Goal: Task Accomplishment & Management: Complete application form

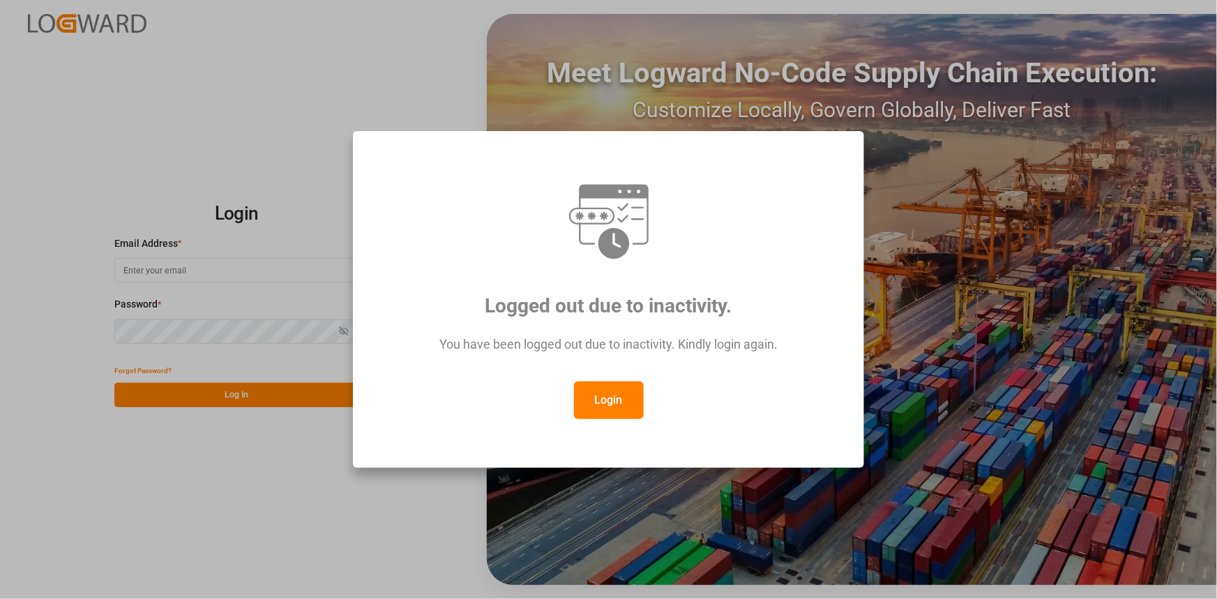
click at [606, 409] on button "Login" at bounding box center [609, 400] width 70 height 38
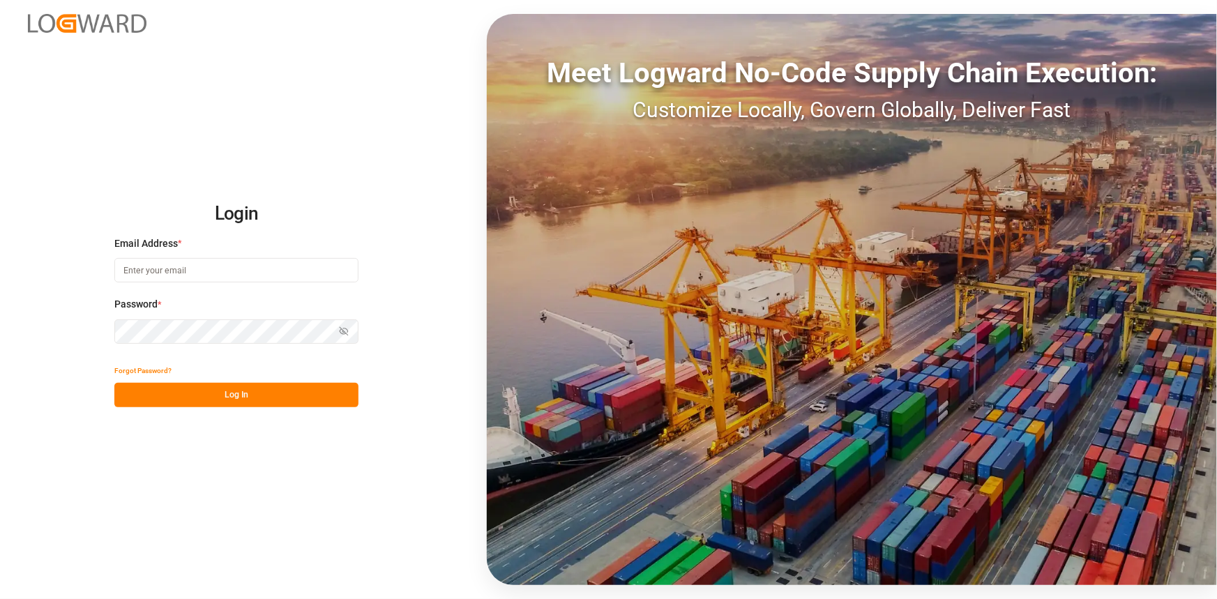
drag, startPoint x: 249, startPoint y: 392, endPoint x: 259, endPoint y: 389, distance: 10.8
click at [248, 393] on button "Log In" at bounding box center [236, 395] width 244 height 24
click at [197, 275] on input at bounding box center [236, 270] width 244 height 24
type input "amitkumar.prajapati@jamindustries.com"
click at [237, 391] on button "Log In" at bounding box center [236, 395] width 244 height 24
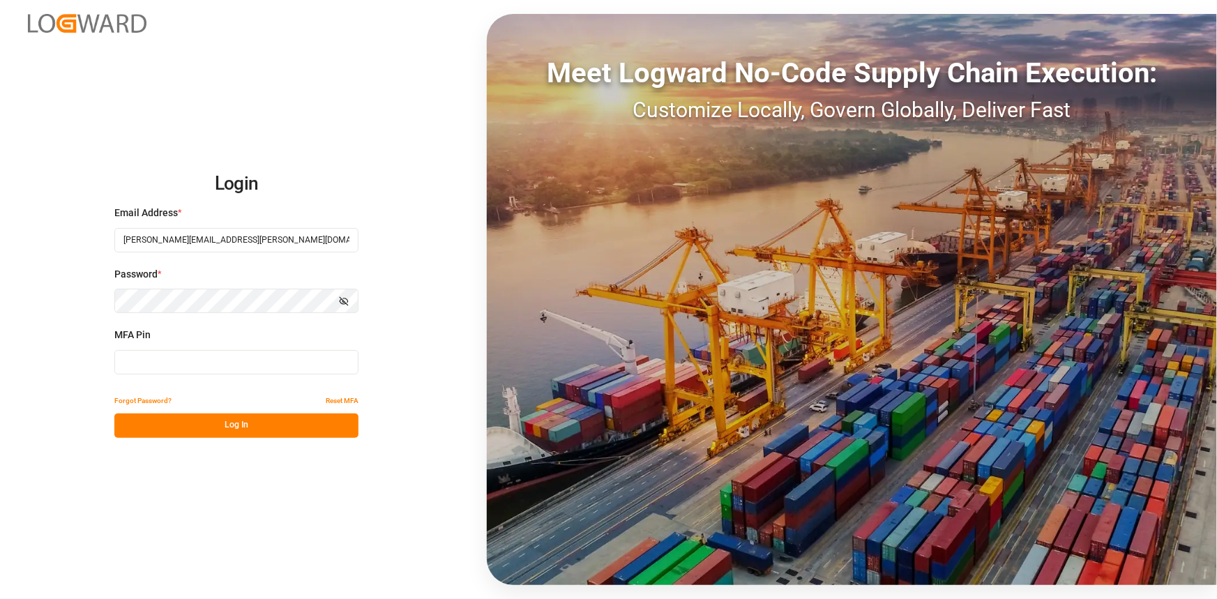
click at [280, 364] on input at bounding box center [236, 362] width 244 height 24
type input "020622"
click at [263, 420] on button "Log In" at bounding box center [236, 425] width 244 height 24
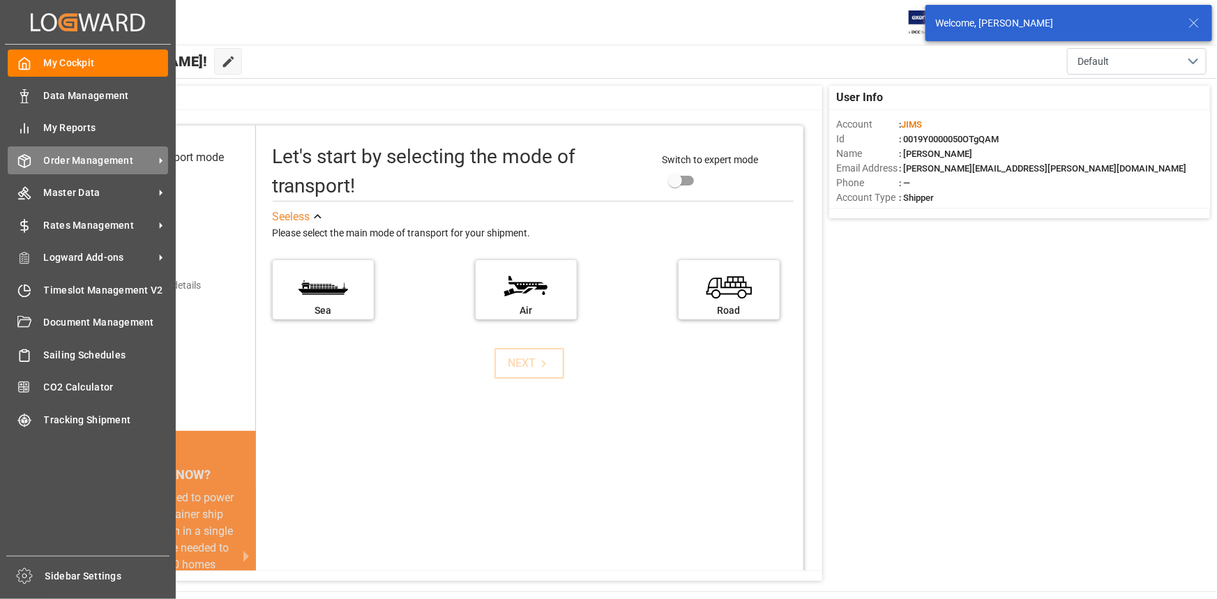
click at [80, 160] on span "Order Management" at bounding box center [99, 160] width 110 height 15
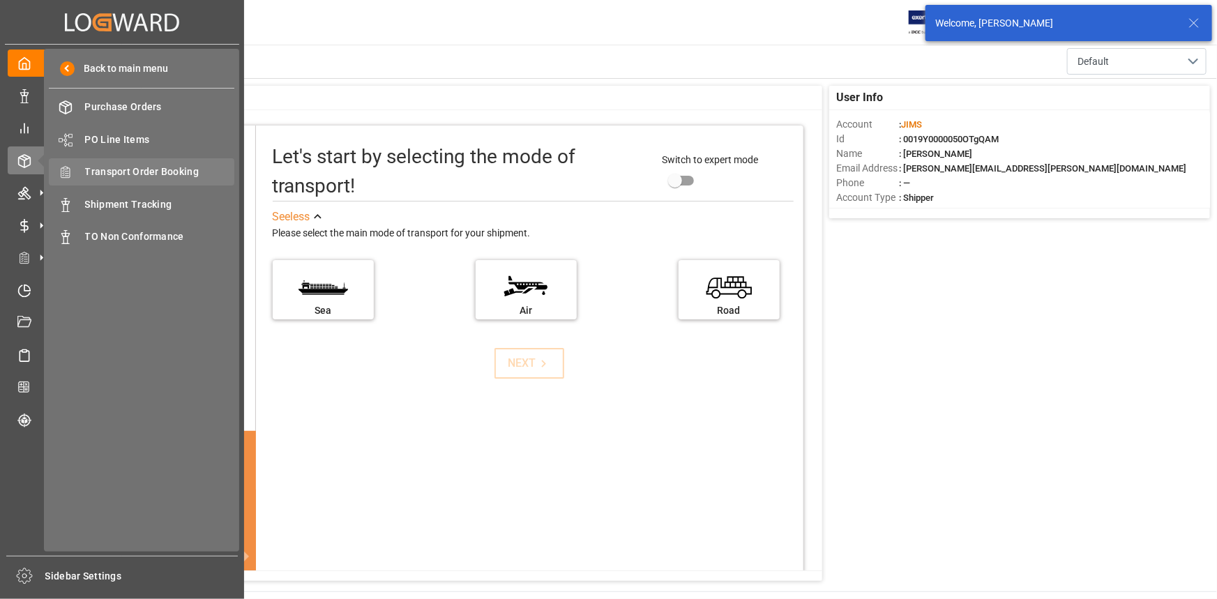
click at [130, 174] on span "Transport Order Booking" at bounding box center [160, 172] width 150 height 15
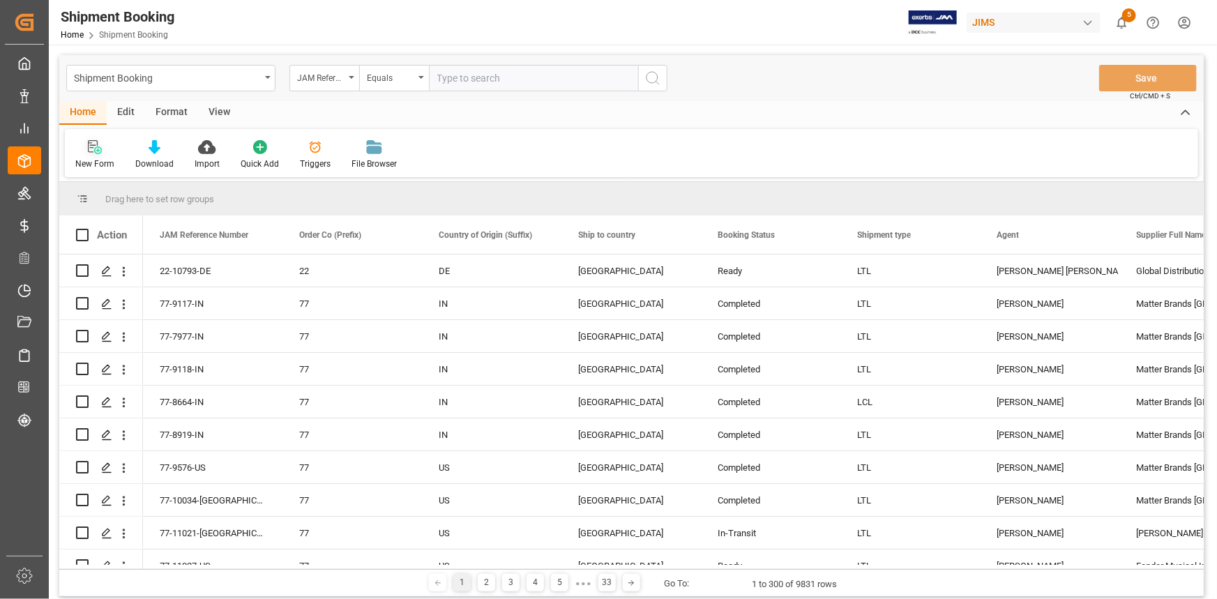
click at [91, 153] on icon at bounding box center [93, 146] width 10 height 13
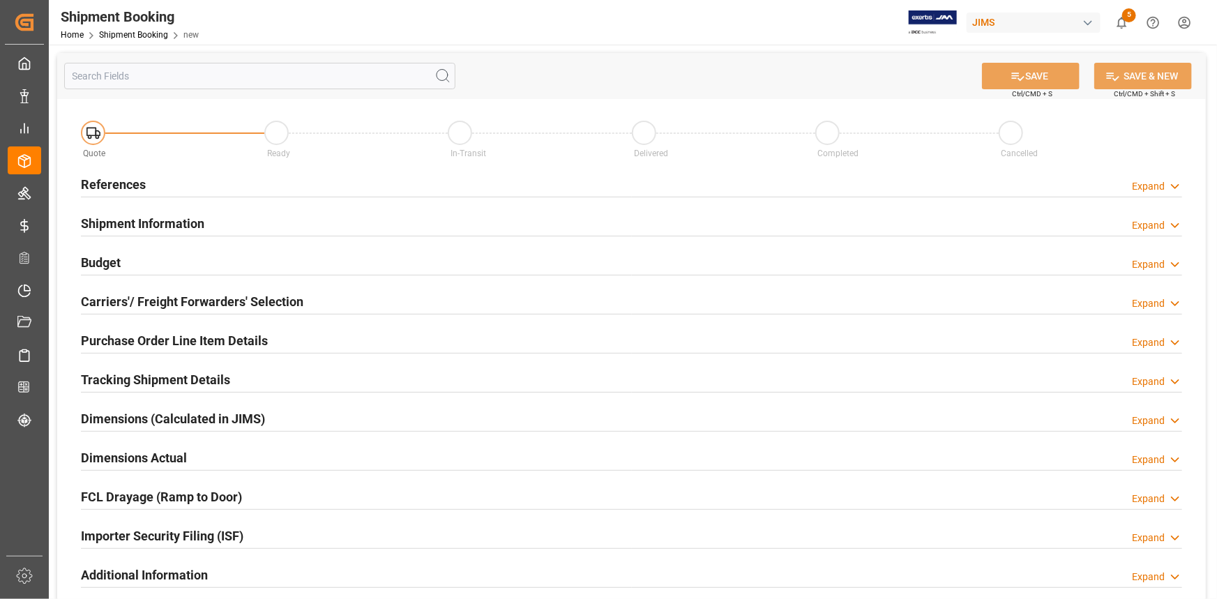
click at [199, 182] on div "References Expand" at bounding box center [631, 183] width 1101 height 26
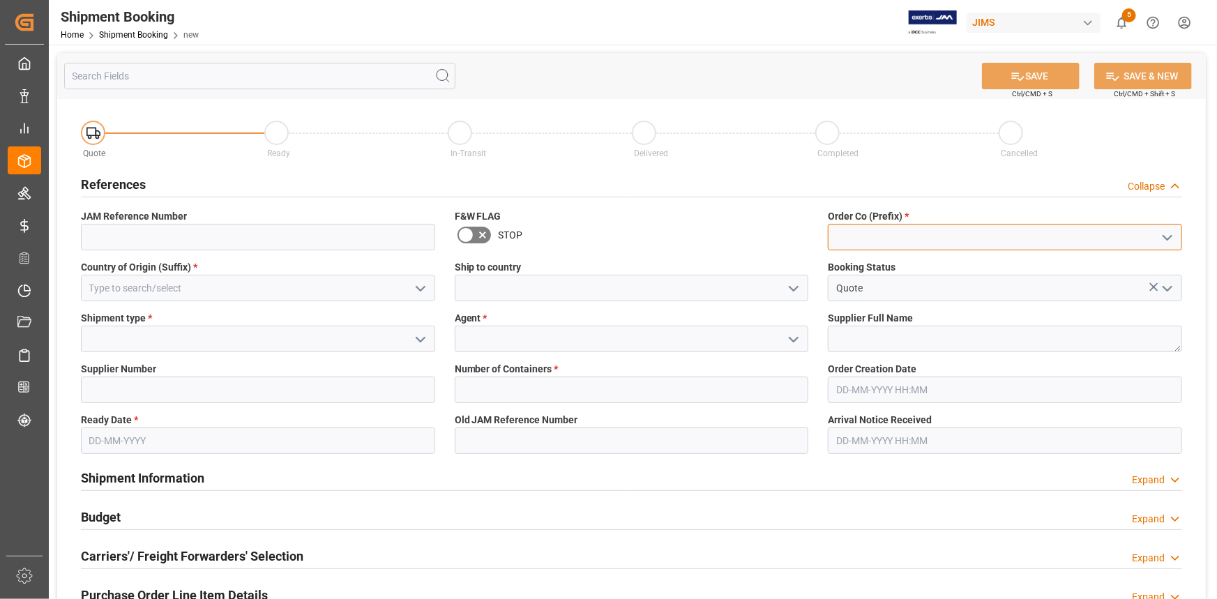
click at [1177, 234] on input at bounding box center [1005, 237] width 354 height 26
click at [1169, 234] on icon "open menu" at bounding box center [1167, 237] width 17 height 17
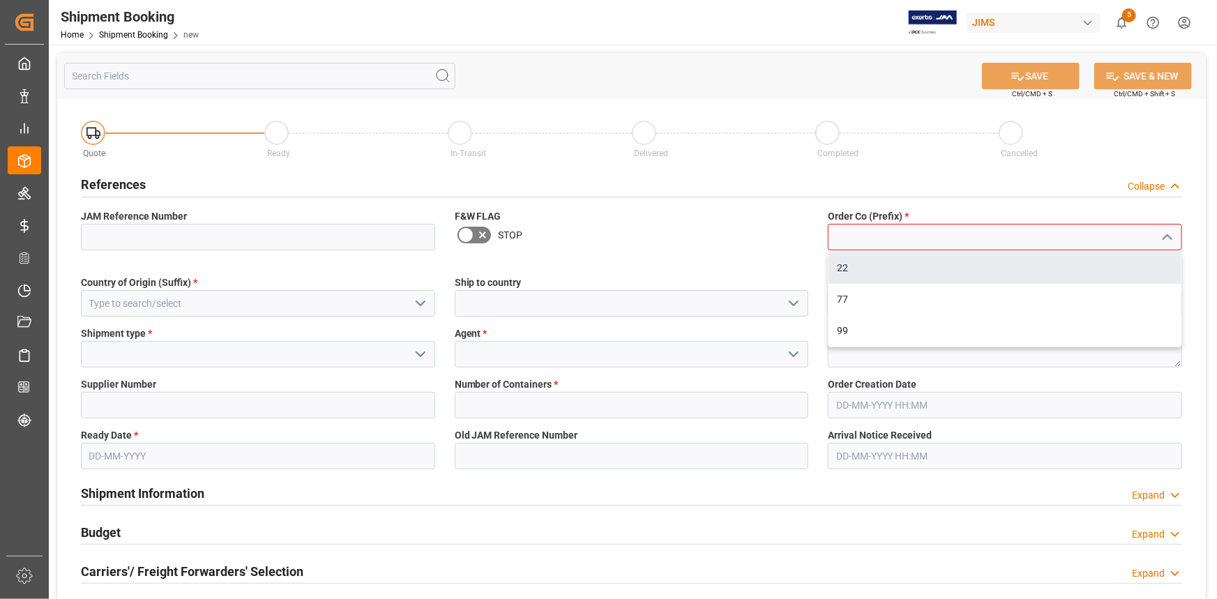
click at [1000, 271] on div "22" at bounding box center [1004, 267] width 353 height 31
type input "22"
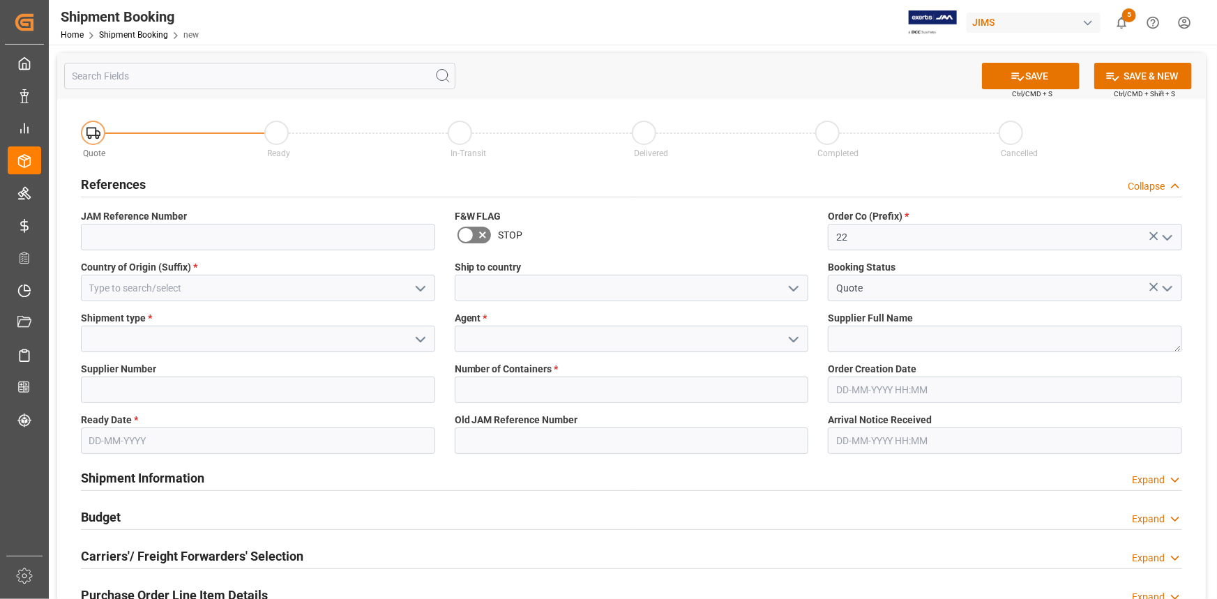
click at [409, 293] on button "open menu" at bounding box center [419, 288] width 21 height 22
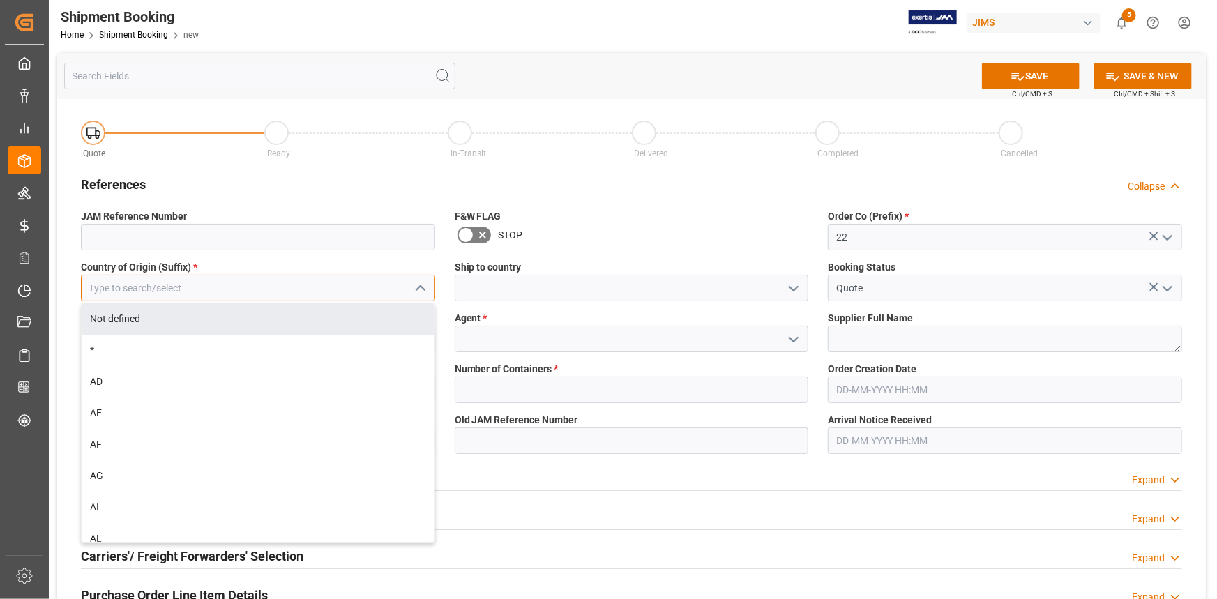
click at [225, 286] on input at bounding box center [258, 288] width 354 height 26
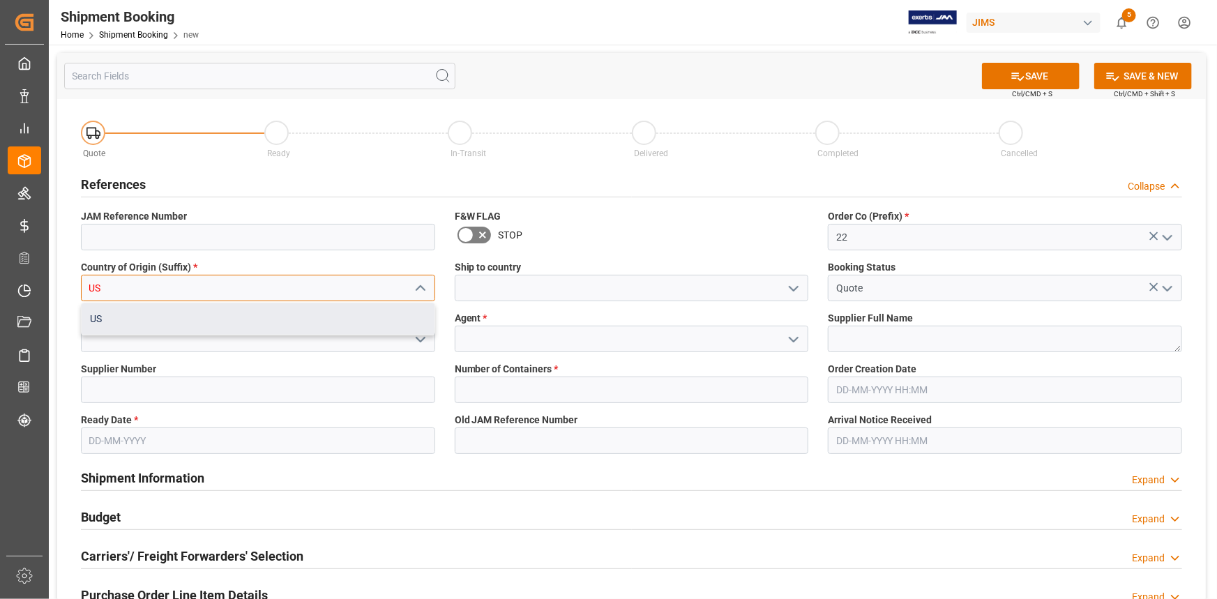
click at [219, 314] on div "US" at bounding box center [258, 318] width 353 height 31
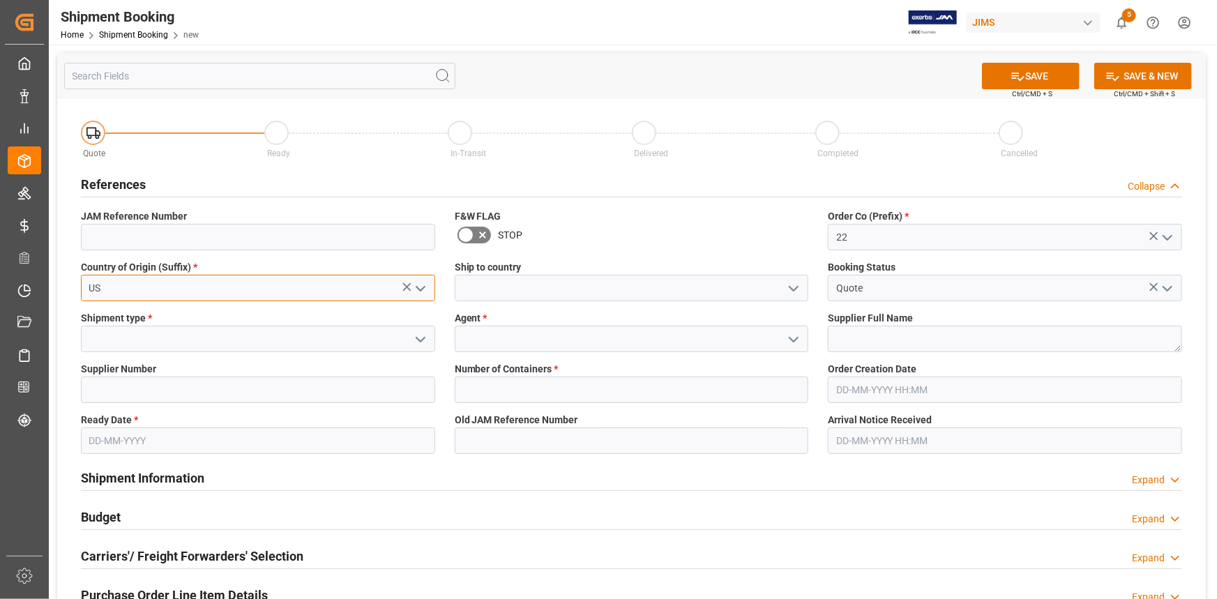
type input "US"
click at [791, 286] on icon "open menu" at bounding box center [793, 288] width 17 height 17
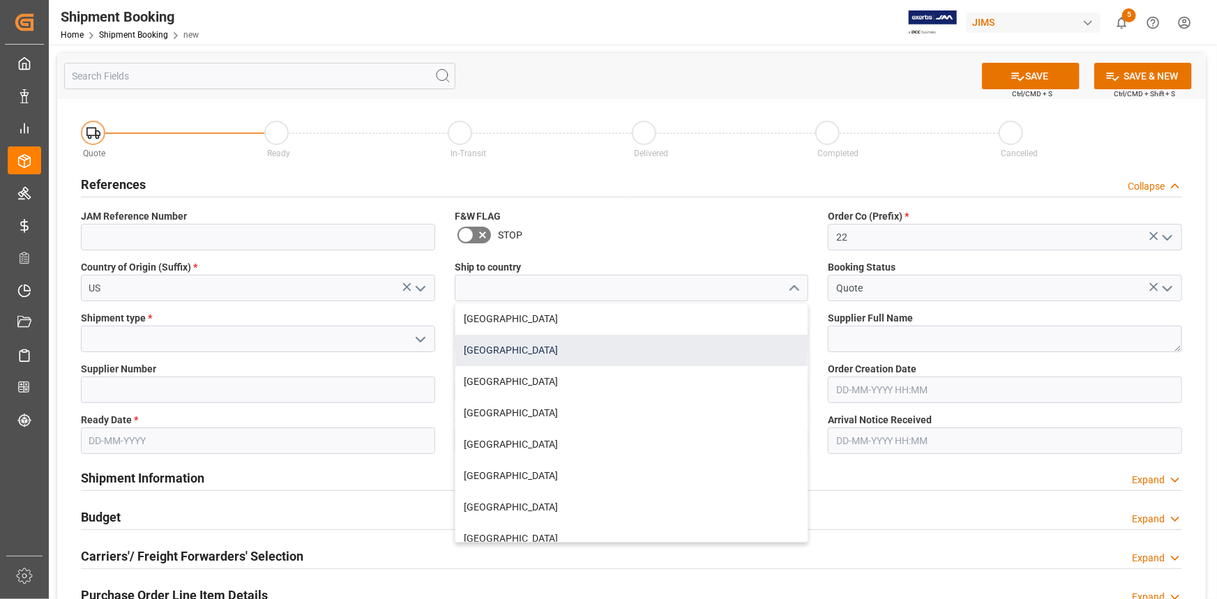
click at [591, 348] on div "[GEOGRAPHIC_DATA]" at bounding box center [631, 350] width 353 height 31
type input "[GEOGRAPHIC_DATA]"
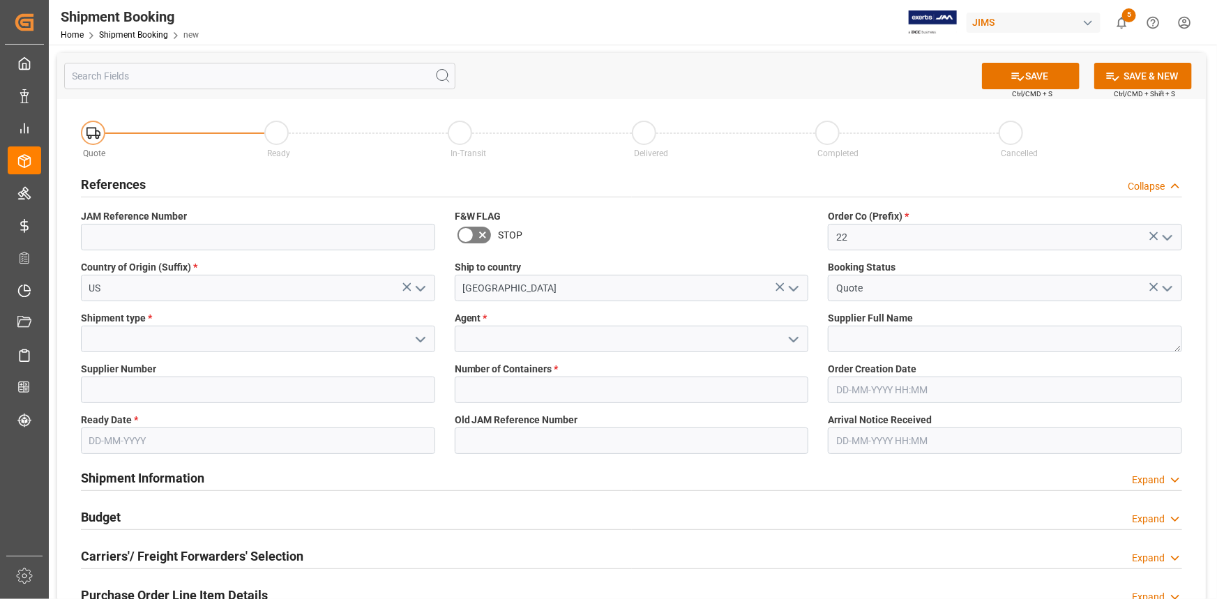
click at [412, 340] on icon "open menu" at bounding box center [420, 339] width 17 height 17
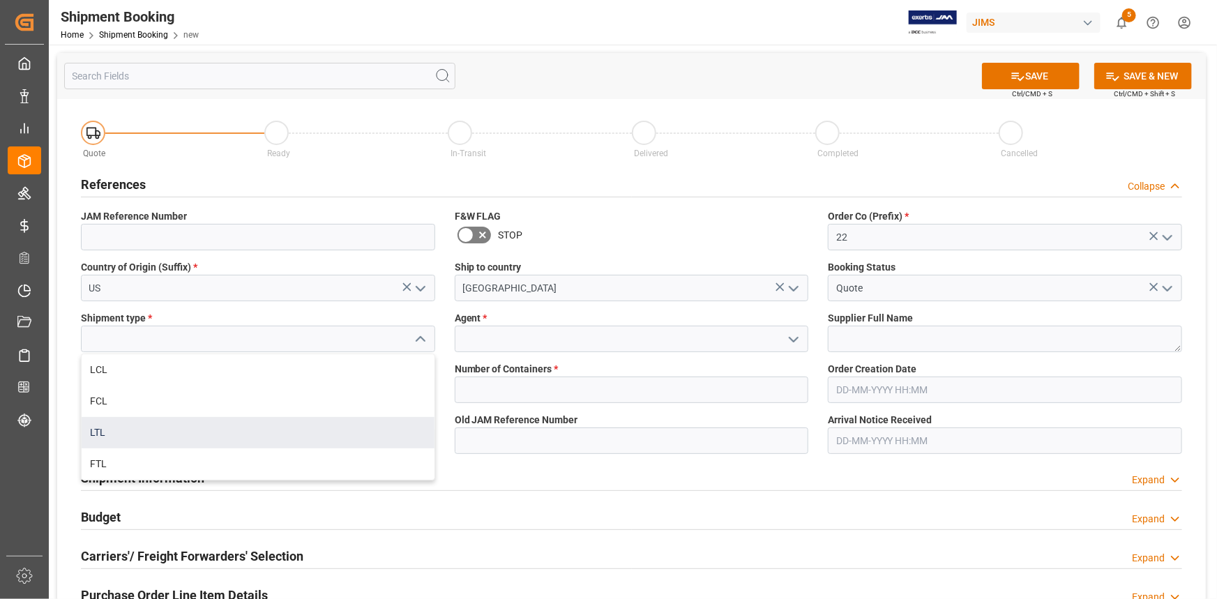
click at [195, 422] on div "LTL" at bounding box center [258, 432] width 353 height 31
type input "LTL"
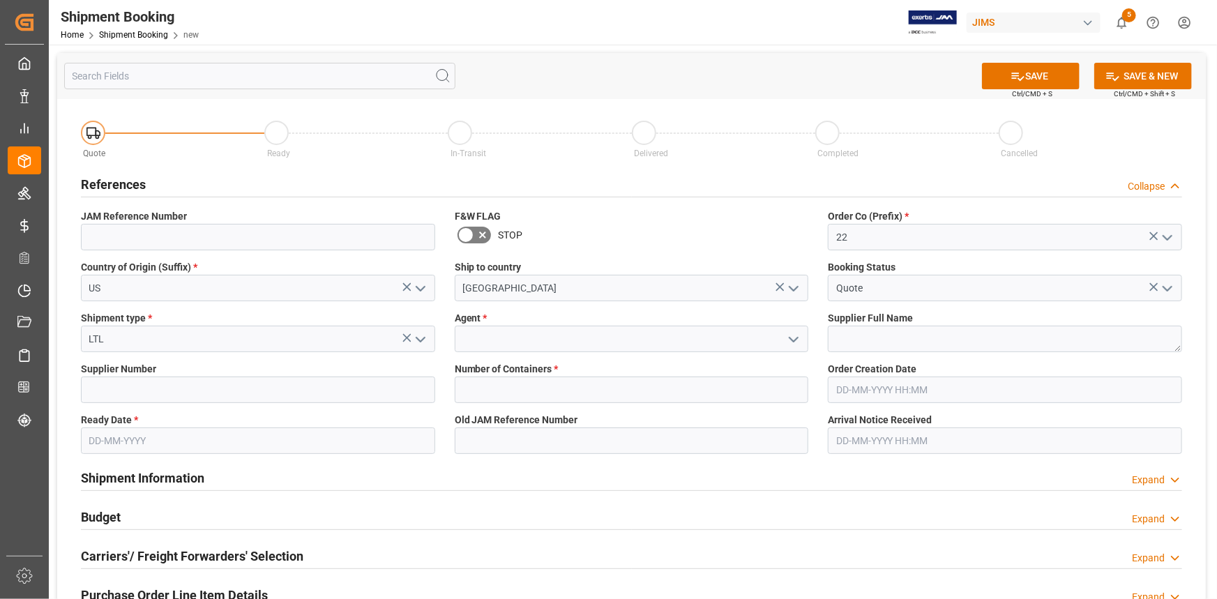
click at [793, 342] on icon "open menu" at bounding box center [793, 339] width 17 height 17
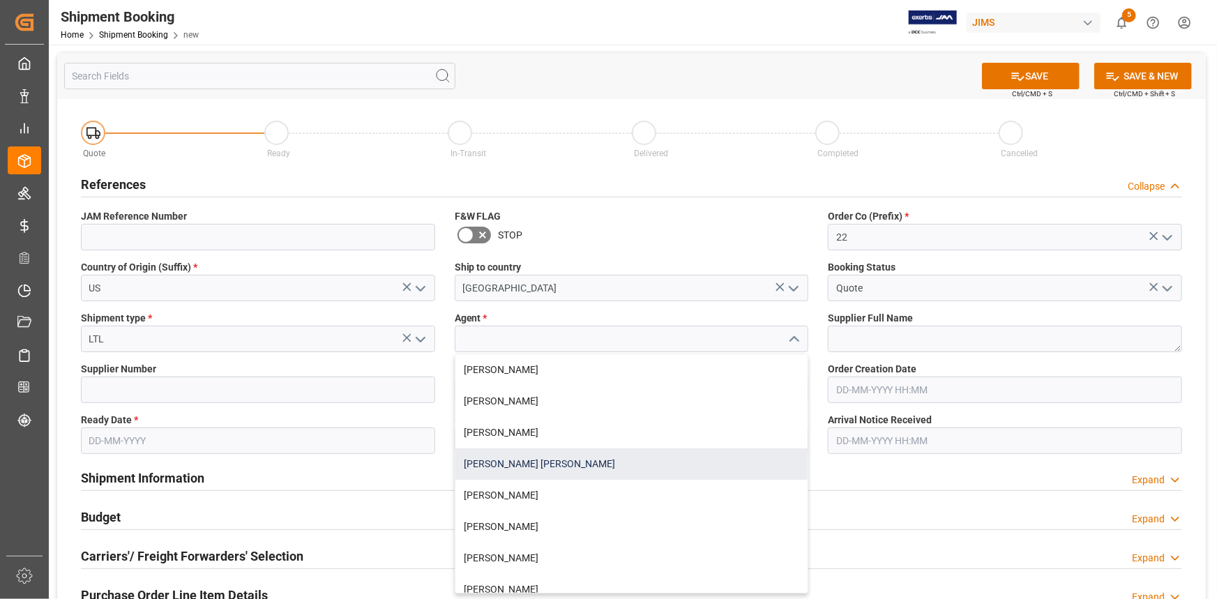
click at [590, 459] on div "[PERSON_NAME] [PERSON_NAME]" at bounding box center [631, 463] width 353 height 31
type input "[PERSON_NAME] [PERSON_NAME]"
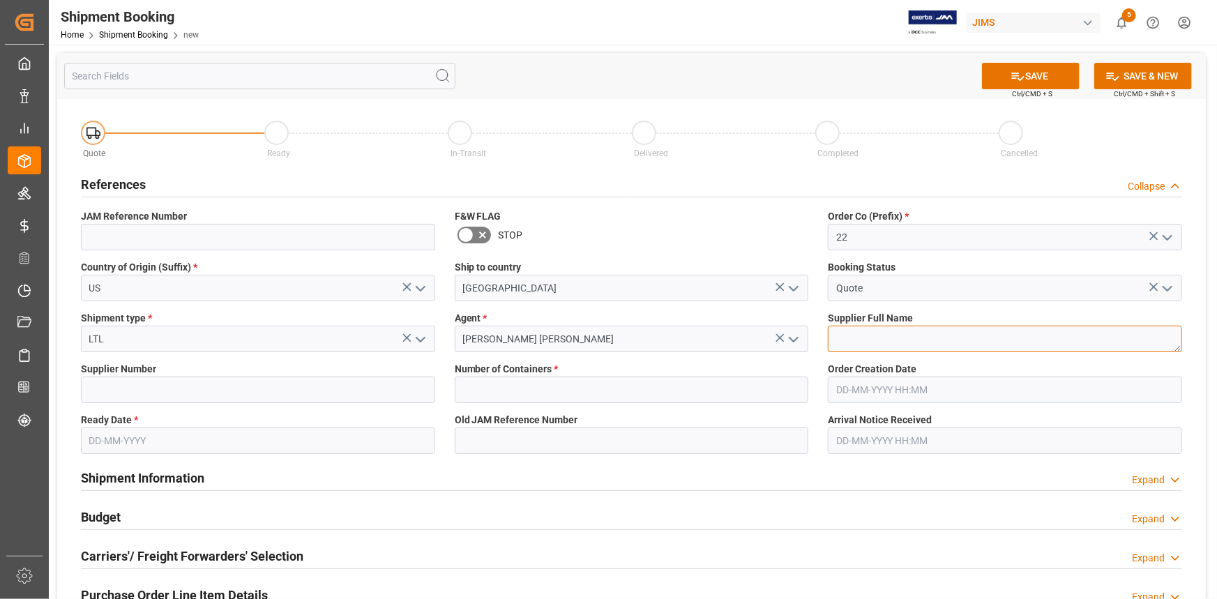
click at [860, 334] on textarea at bounding box center [1005, 339] width 354 height 26
paste textarea "Guillemot Inc.(Hercules DJ)"
type textarea "Guillemot Inc.(Hercules DJ)"
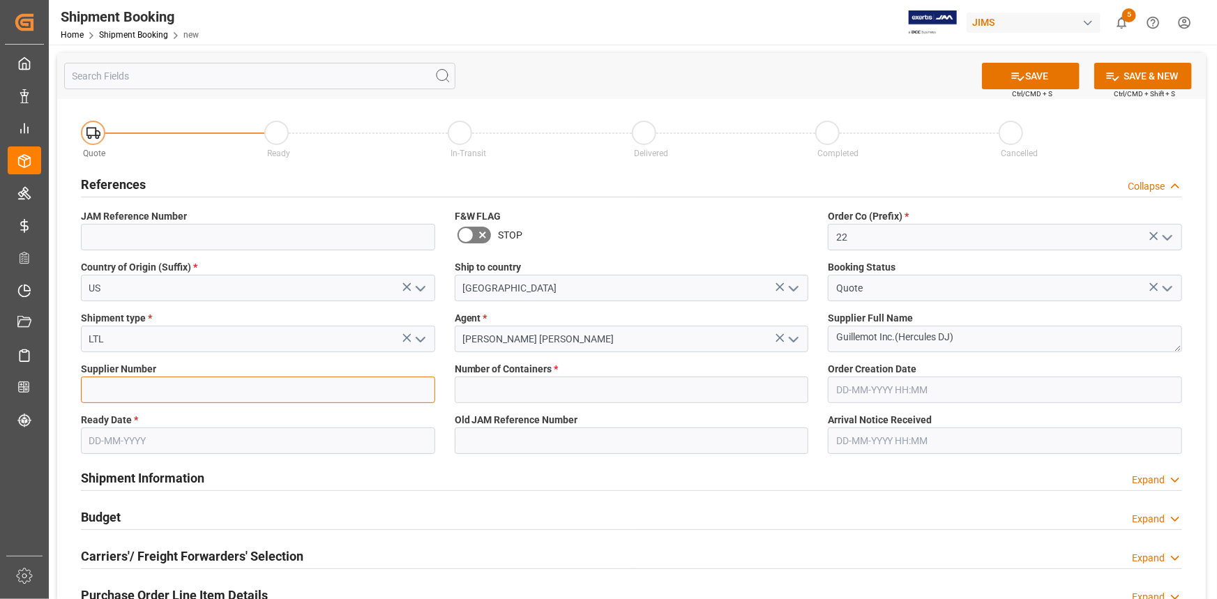
click at [139, 388] on input at bounding box center [258, 389] width 354 height 26
paste input "439767"
type input "439767"
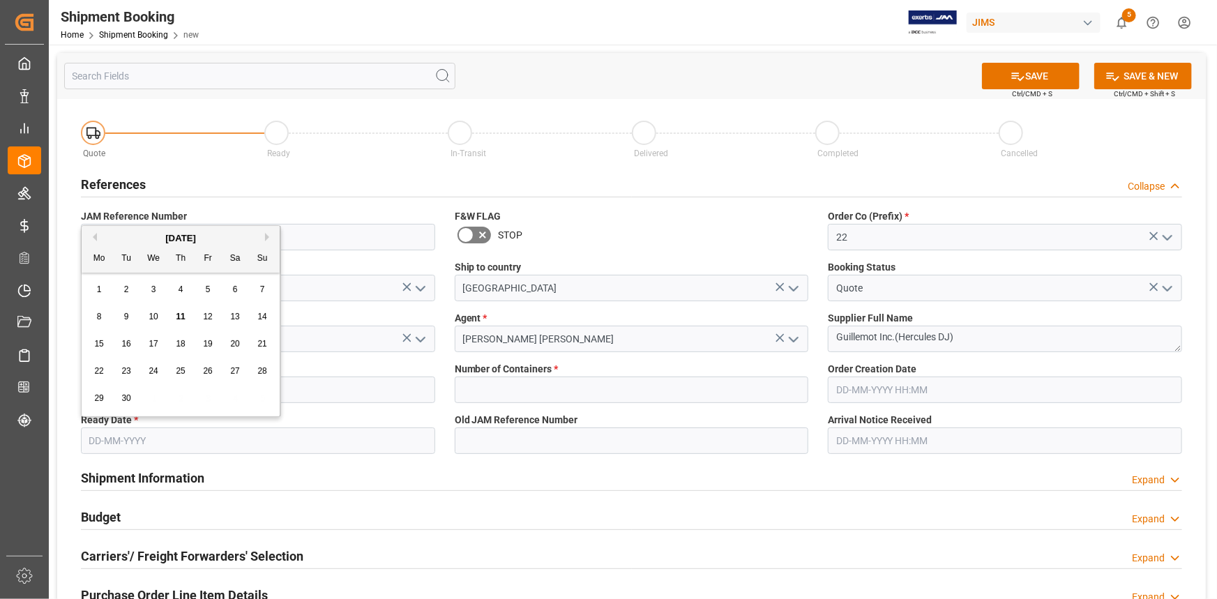
click at [119, 438] on input "text" at bounding box center [258, 440] width 354 height 26
click at [113, 328] on div "8 9 10 11 12 13 14" at bounding box center [181, 316] width 190 height 27
click at [102, 341] on span "15" at bounding box center [98, 344] width 9 height 10
type input "[DATE]"
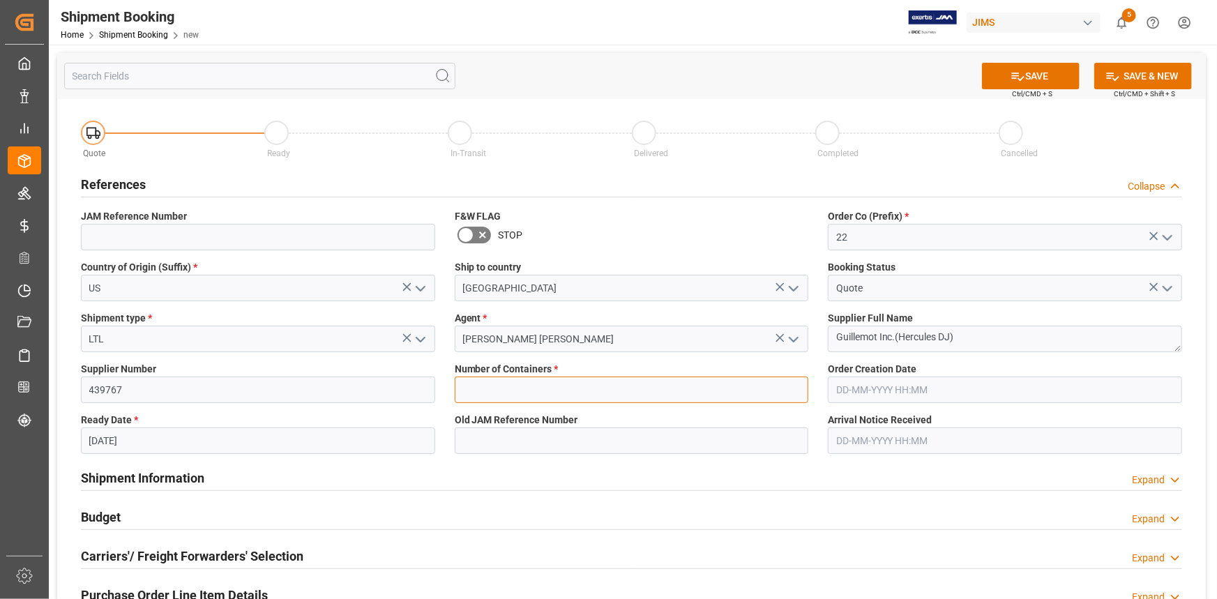
click at [579, 388] on input "text" at bounding box center [632, 389] width 354 height 26
type input "0"
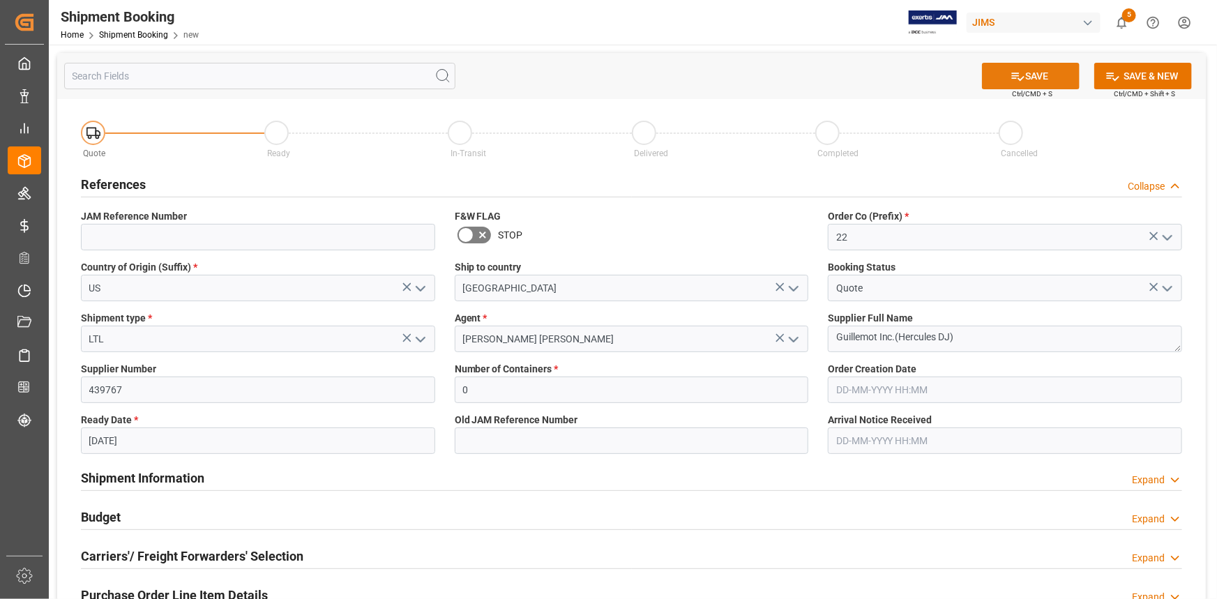
click at [1044, 72] on button "SAVE" at bounding box center [1031, 76] width 98 height 26
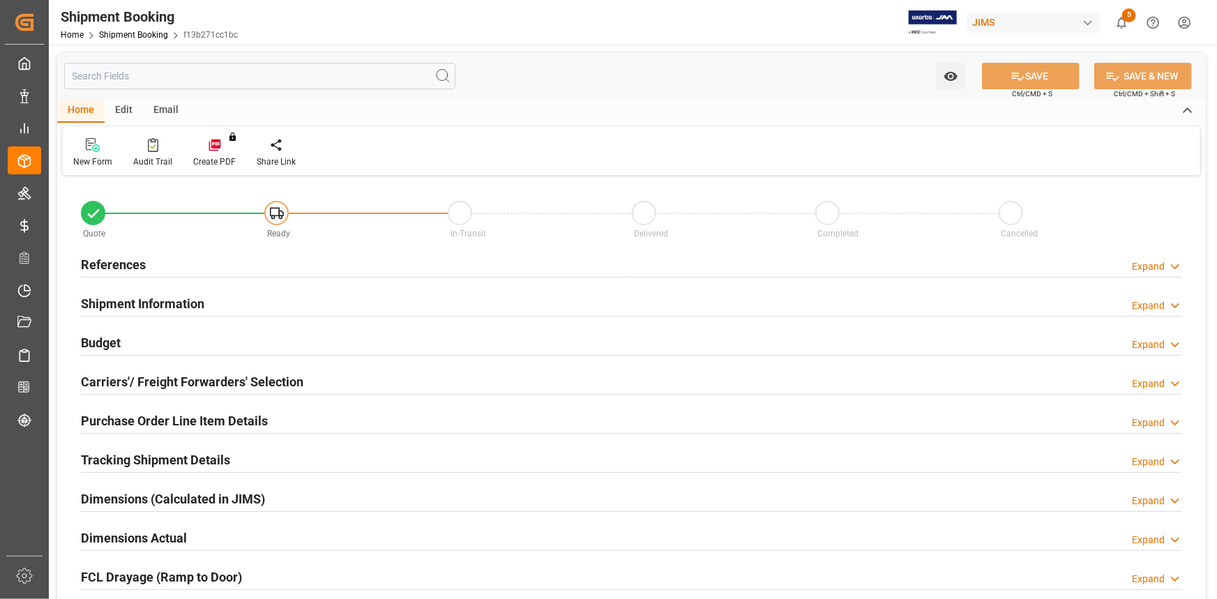
type input "0"
type input "[DATE]"
click at [185, 270] on div "References Expand" at bounding box center [631, 263] width 1101 height 26
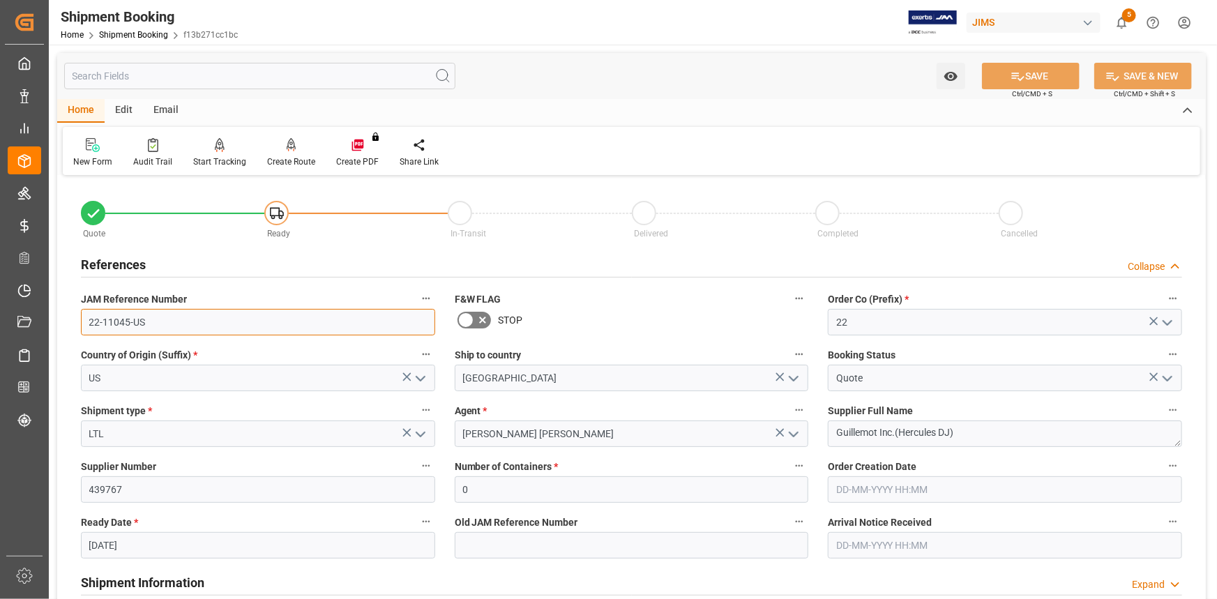
drag, startPoint x: 137, startPoint y: 319, endPoint x: 75, endPoint y: 319, distance: 62.0
click at [75, 319] on div "JAM Reference Number 22-11045-US" at bounding box center [258, 312] width 374 height 56
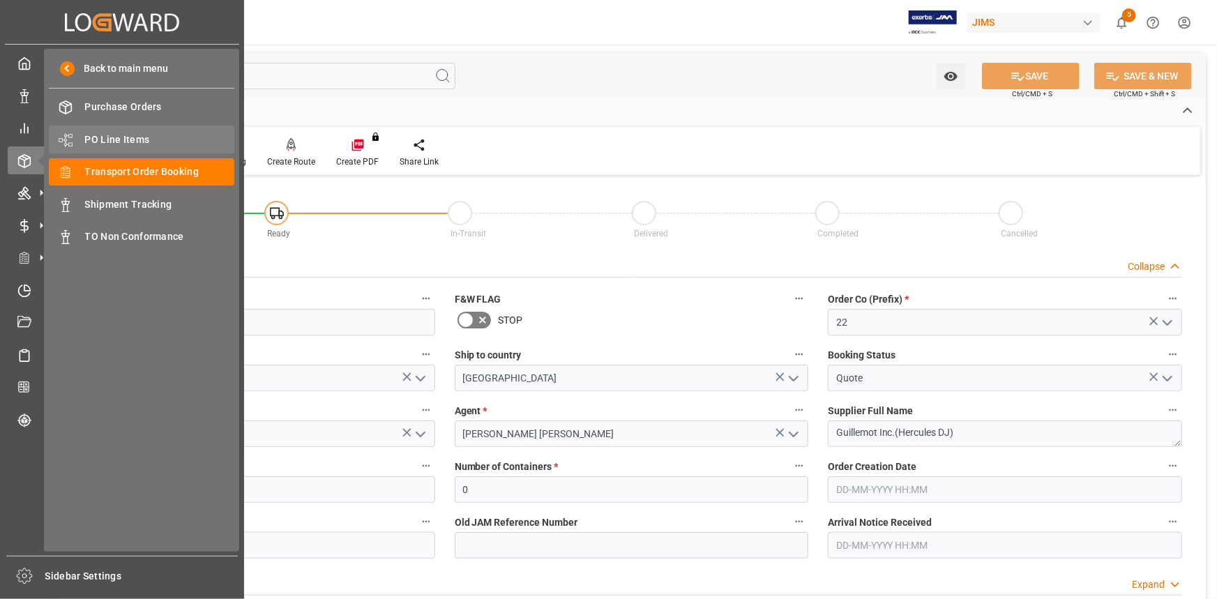
click at [117, 135] on span "PO Line Items" at bounding box center [160, 139] width 150 height 15
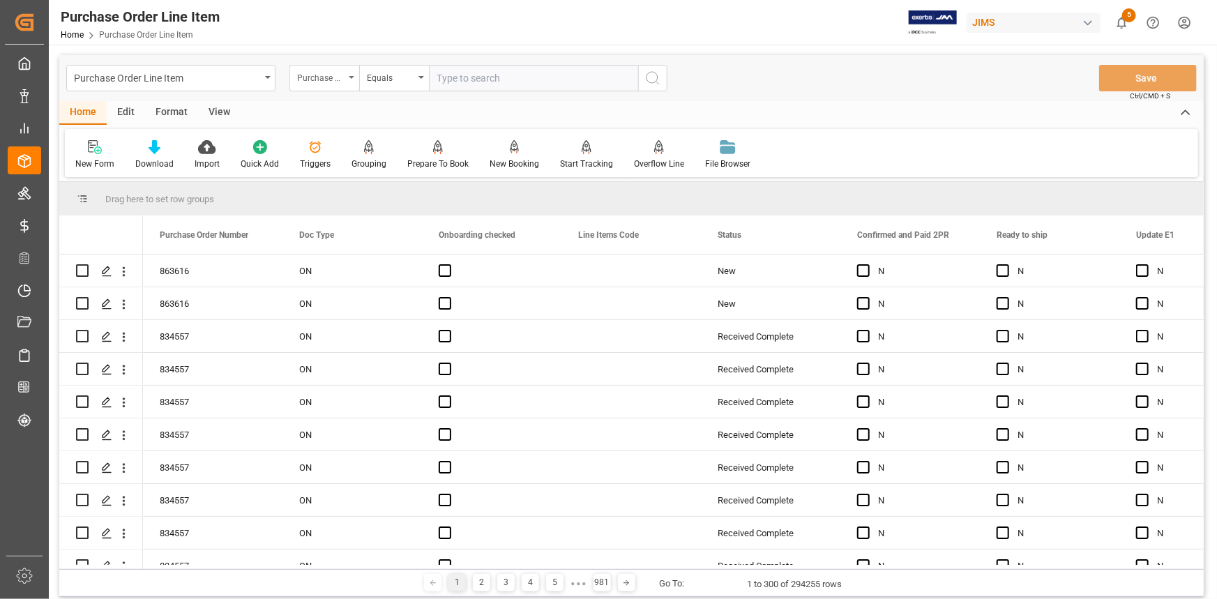
click at [330, 77] on div "Purchase Order Number" at bounding box center [320, 76] width 47 height 16
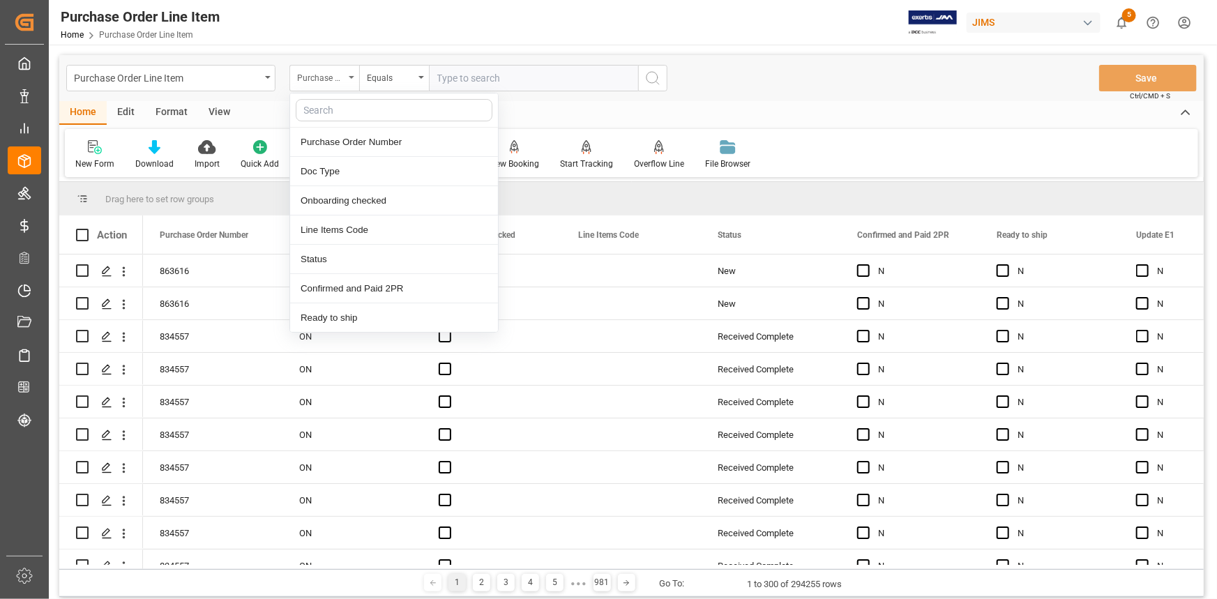
click at [330, 78] on div "Purchase Order Number" at bounding box center [320, 76] width 47 height 16
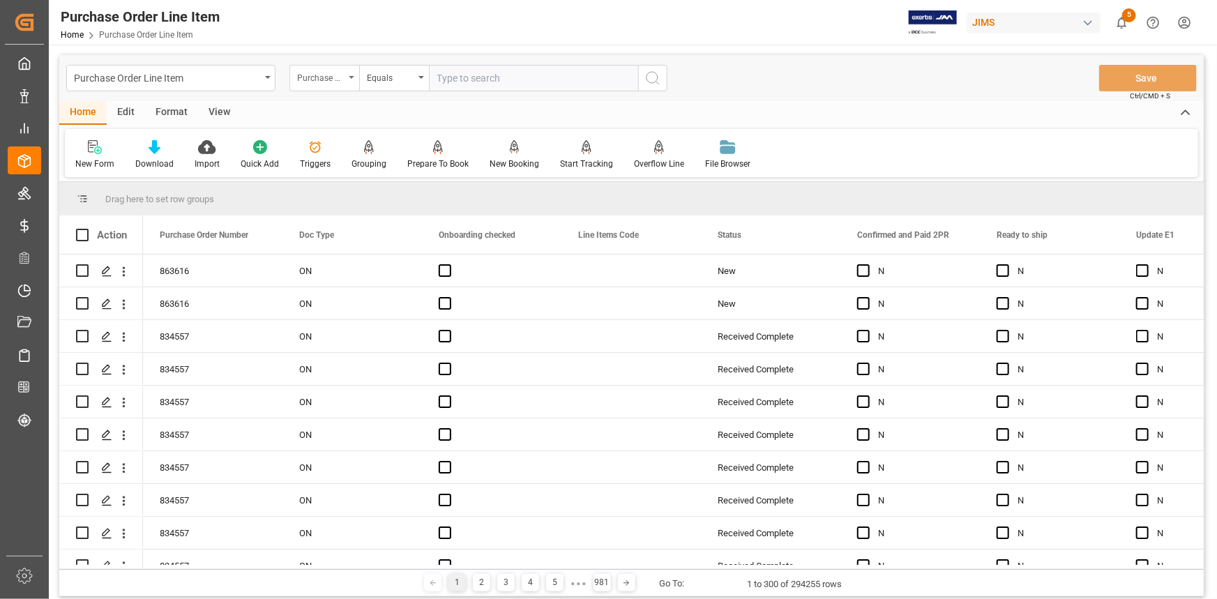
click at [331, 78] on div "Purchase Order Number" at bounding box center [320, 76] width 47 height 16
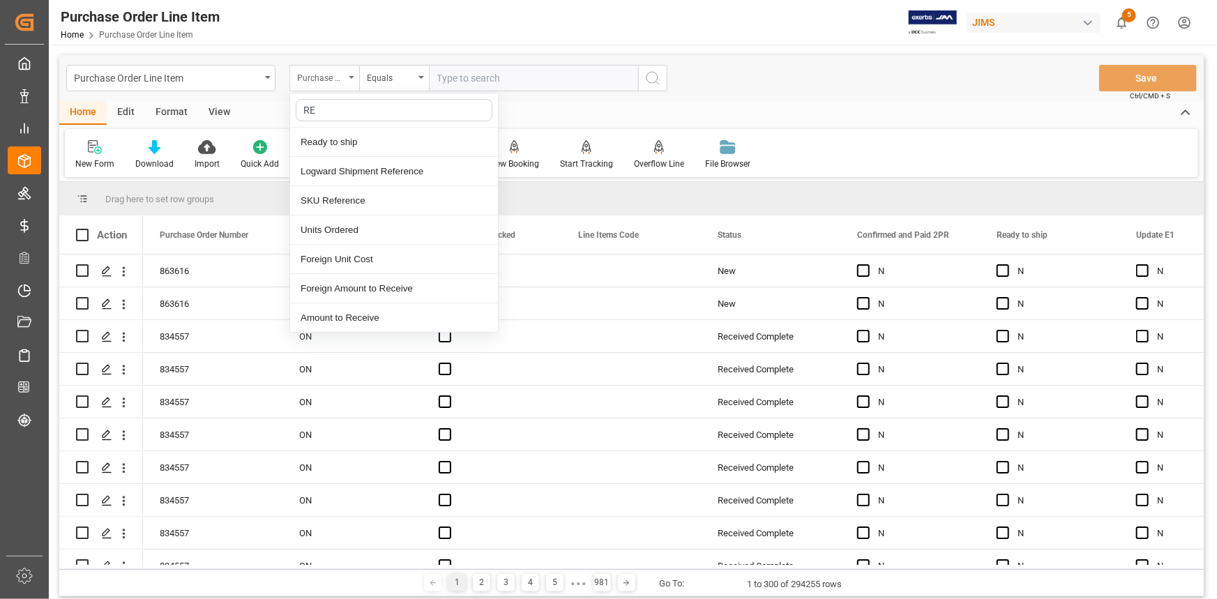
type input "REF"
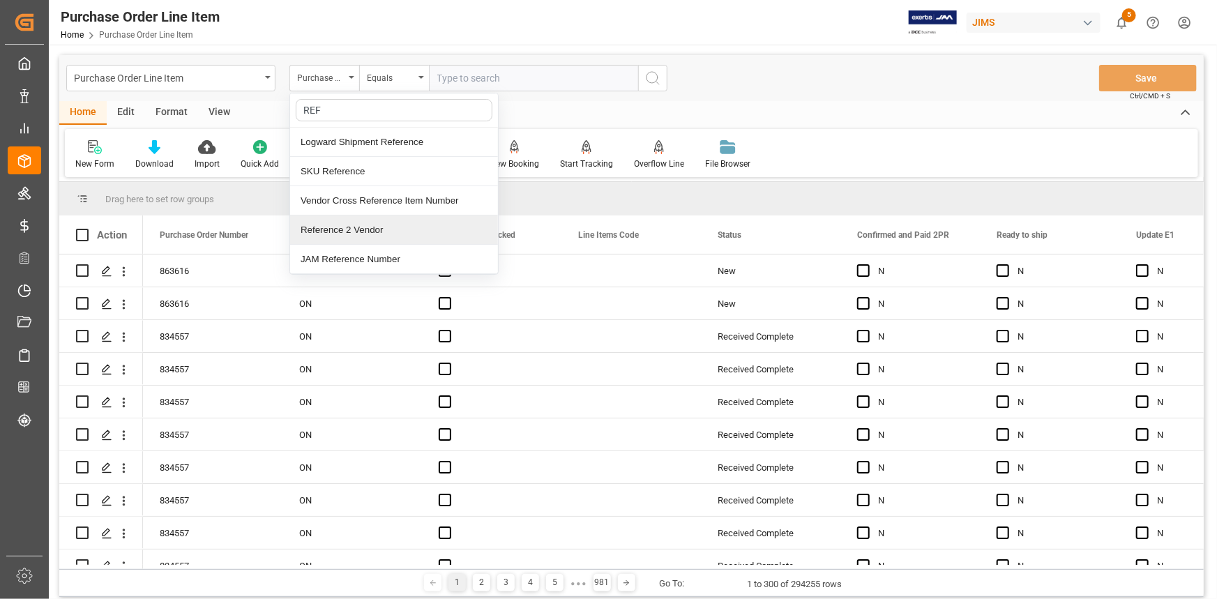
click at [355, 228] on div "Reference 2 Vendor" at bounding box center [394, 229] width 208 height 29
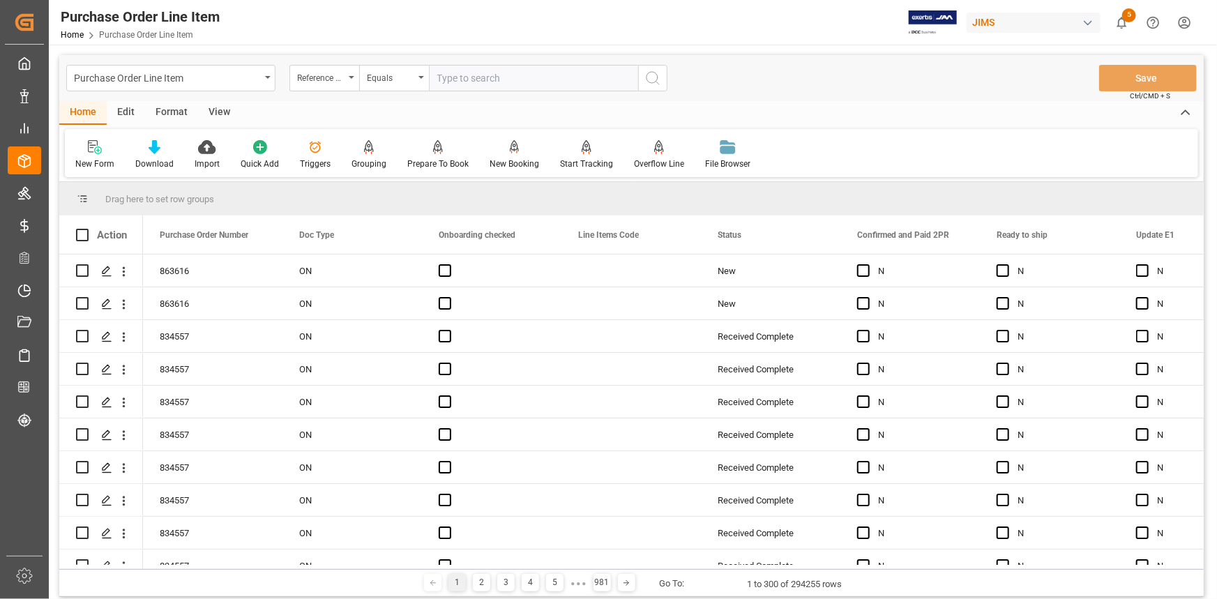
click at [453, 82] on input "text" at bounding box center [533, 78] width 209 height 26
paste input "22-10793-DE"
type input "22-10793-DE"
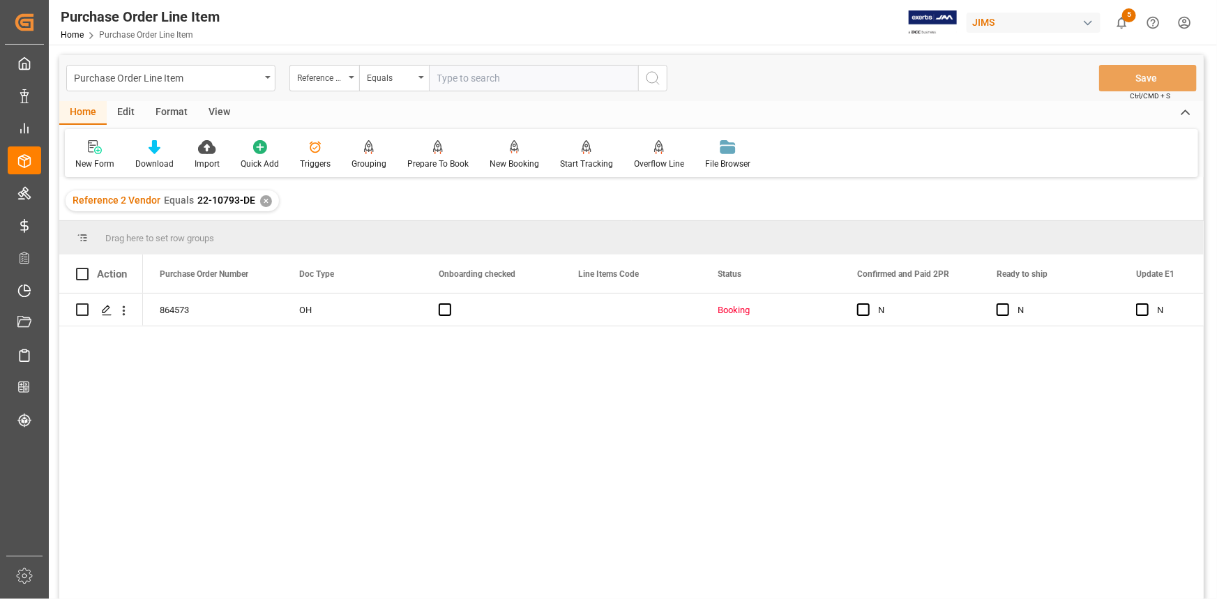
click at [216, 115] on div "View" at bounding box center [219, 113] width 43 height 24
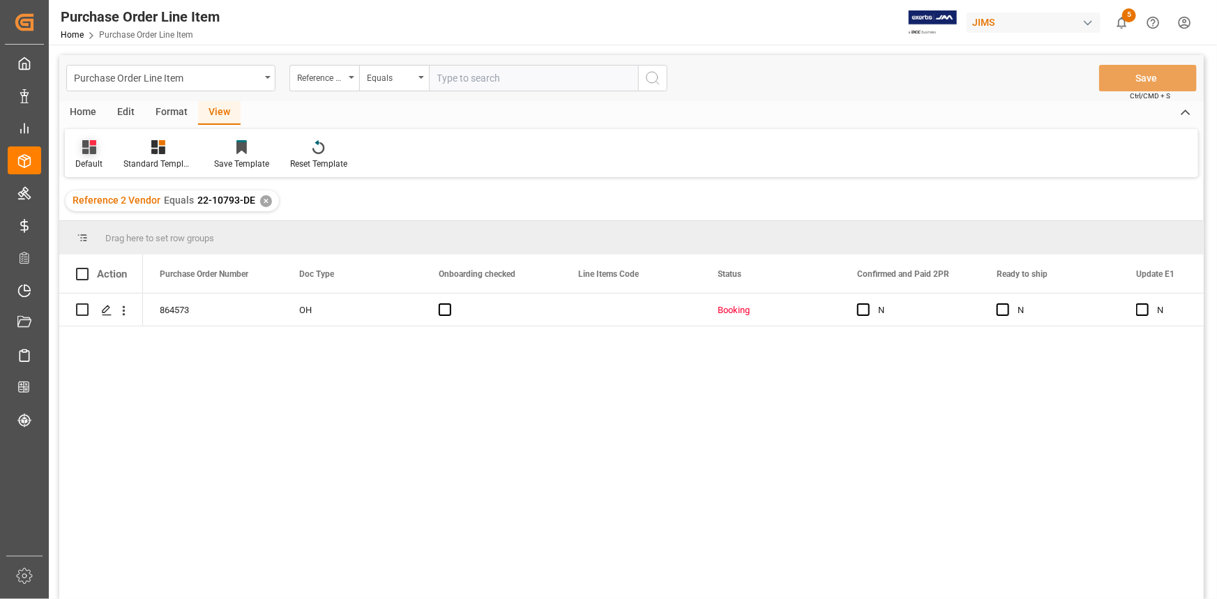
click at [96, 158] on div "Default" at bounding box center [88, 164] width 27 height 13
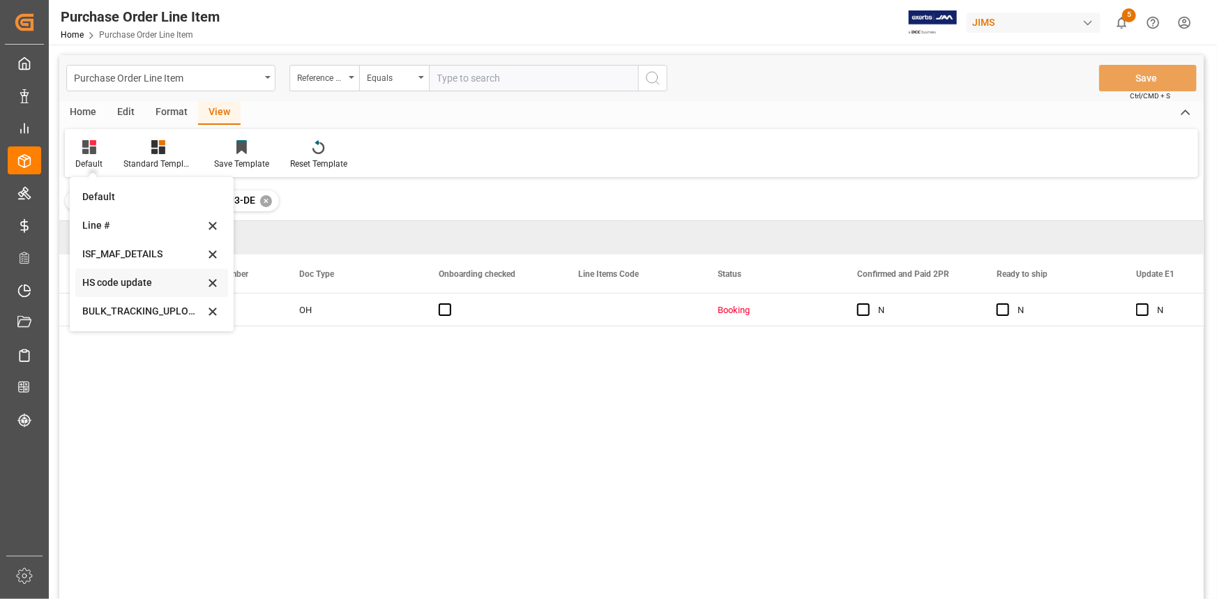
click at [136, 279] on div "HS code update" at bounding box center [143, 282] width 122 height 15
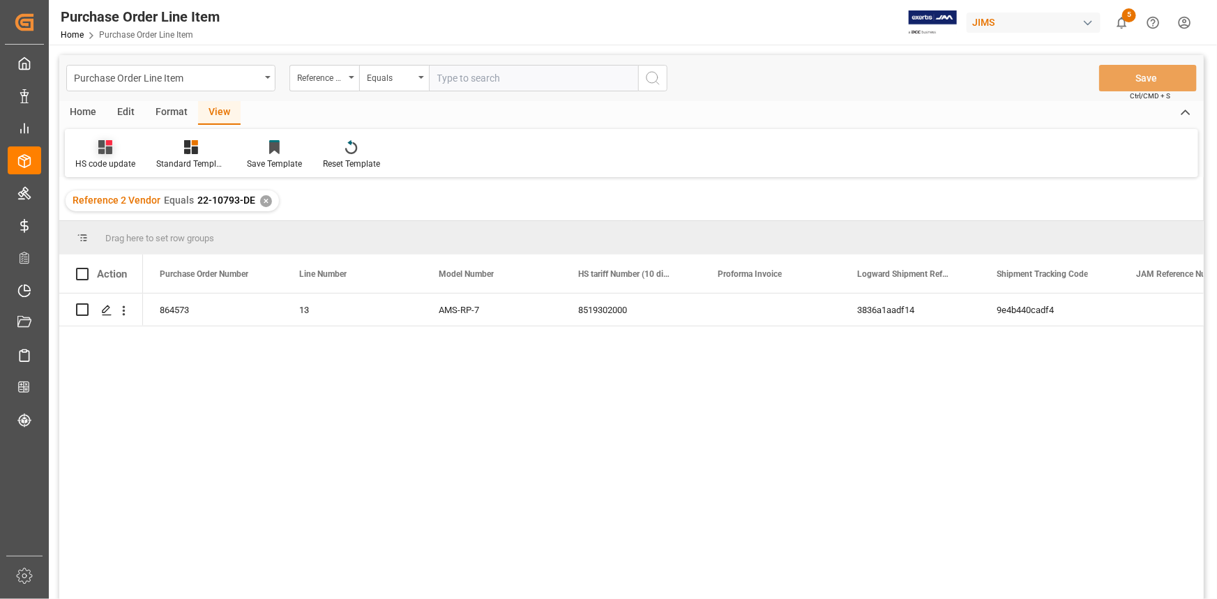
click at [104, 156] on div "HS code update" at bounding box center [105, 154] width 81 height 31
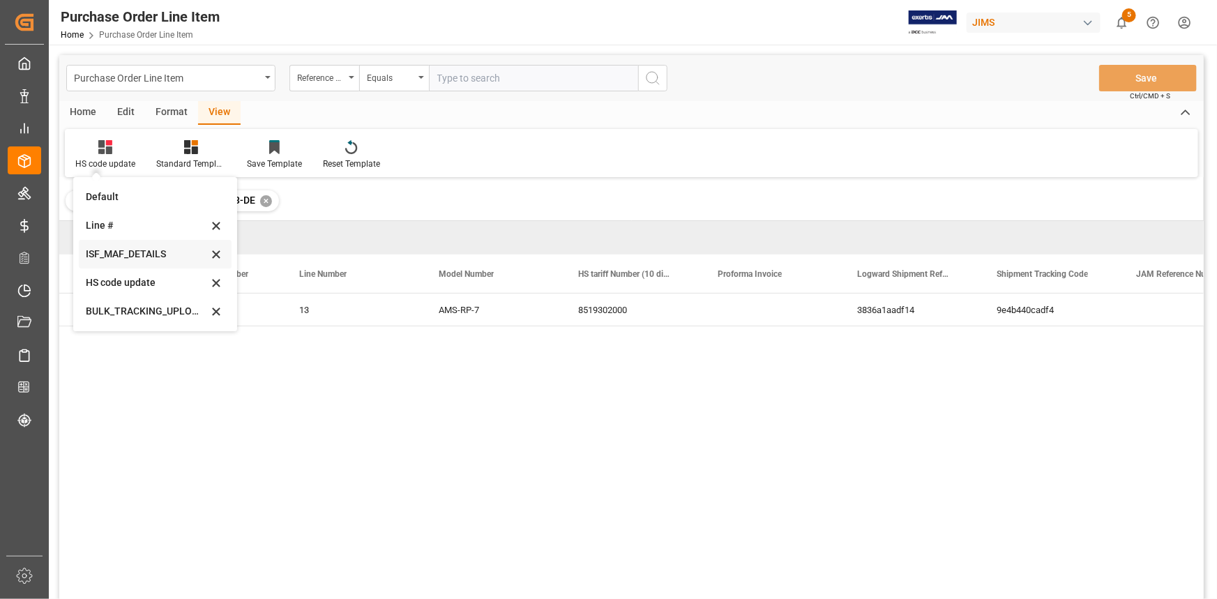
click at [132, 250] on div "ISF_MAF_DETAILS" at bounding box center [147, 254] width 122 height 15
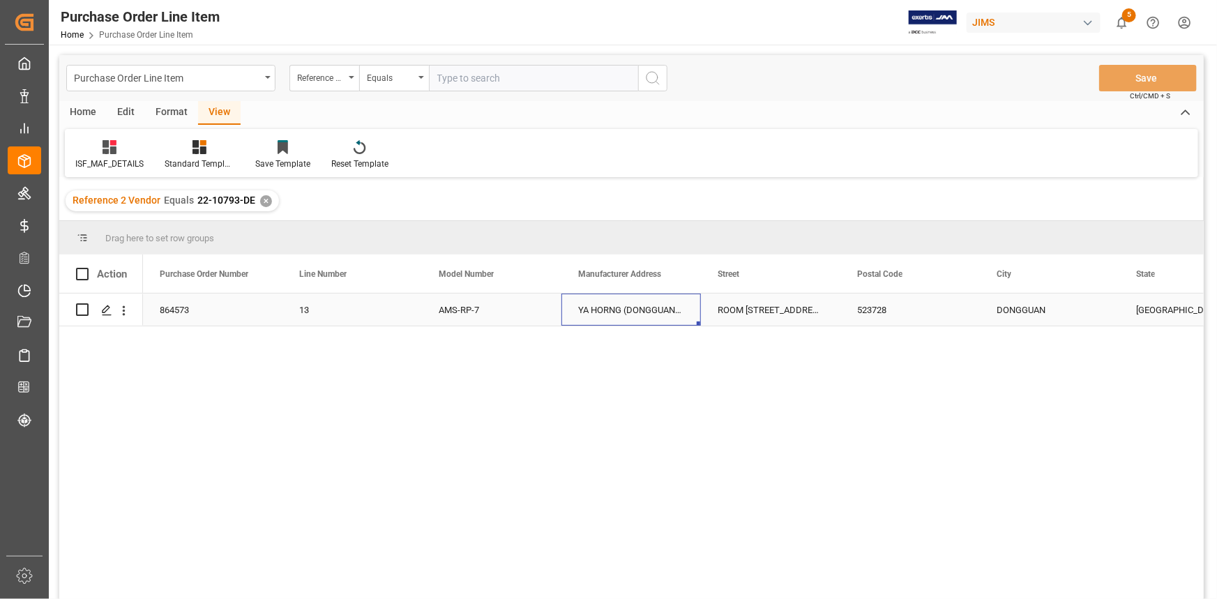
click at [581, 310] on div "YA HORNG (DONGGUAN) ELECTRONIC CO LTD" at bounding box center [630, 310] width 139 height 32
click at [580, 310] on div "YA HORNG (DONGGUAN) ELECTRONIC CO LTD" at bounding box center [630, 310] width 139 height 32
click at [589, 357] on div "864573 13 AMS-RP-7 YA HORNG (DONGGUAN) ELECTRONIC CO LTD ROOM [STREET_ADDRESS][…" at bounding box center [673, 451] width 1060 height 314
click at [717, 320] on div "ROOM [STREET_ADDRESS][PERSON_NAME]" at bounding box center [770, 310] width 139 height 32
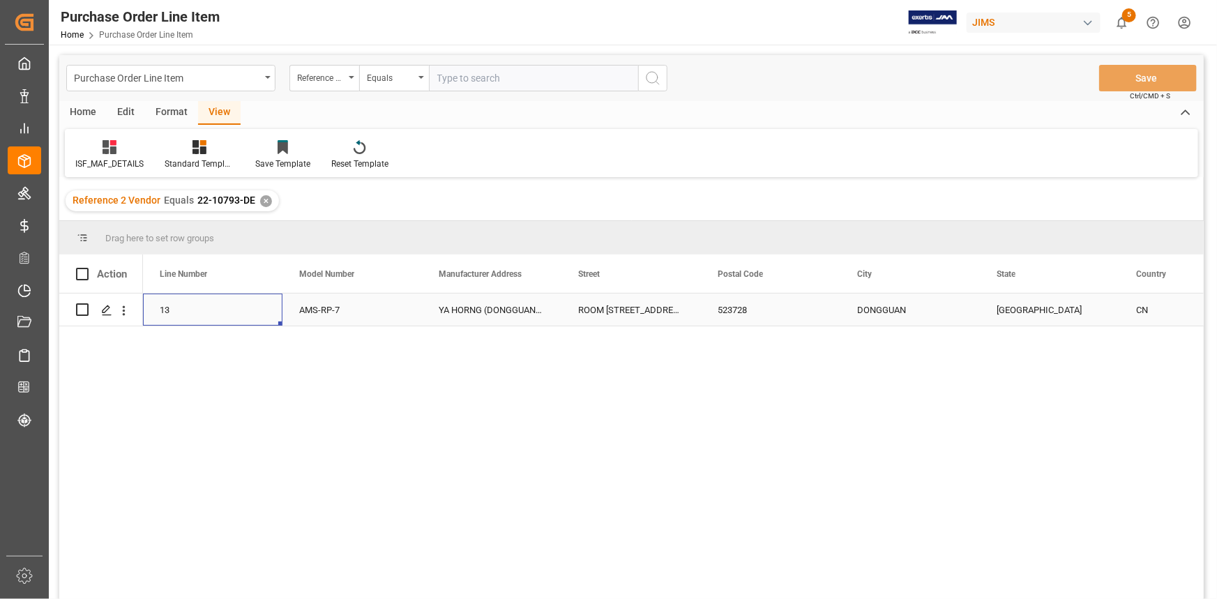
scroll to position [0, 139]
click at [450, 314] on div "YA HORNG (DONGGUAN) ELECTRONIC CO LTD" at bounding box center [491, 310] width 139 height 32
click at [454, 313] on div "YA HORNG (DONGGUAN) ELECTRONIC CO LTD" at bounding box center [491, 310] width 139 height 32
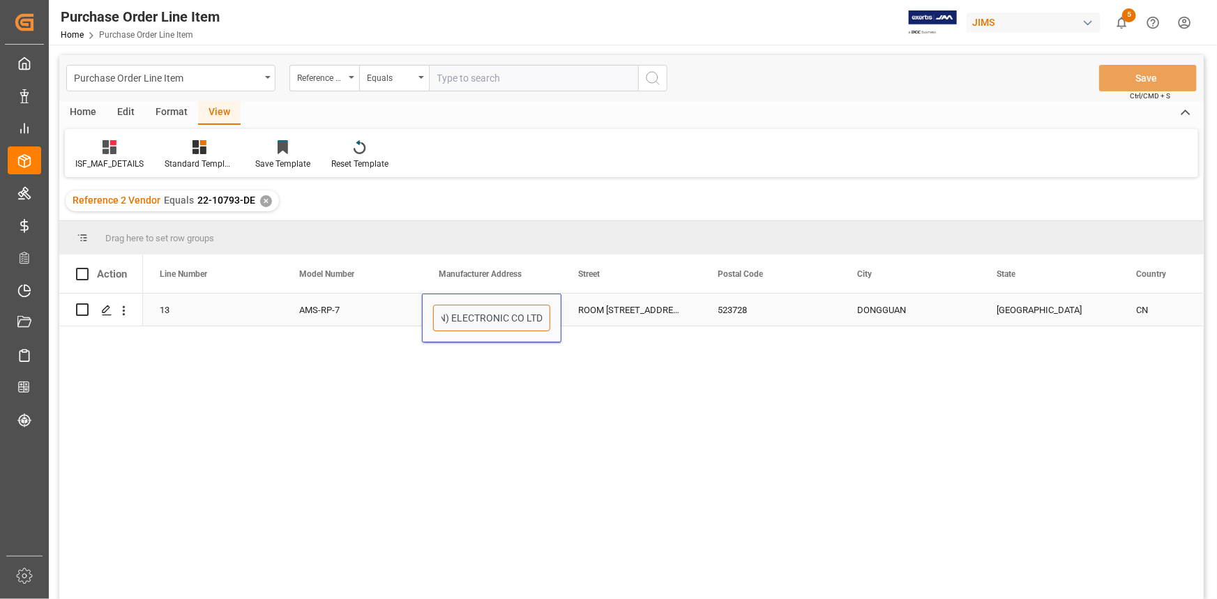
drag, startPoint x: 439, startPoint y: 319, endPoint x: 555, endPoint y: 324, distance: 115.9
click at [555, 324] on div "YA HORNG (DONGGUAN) ELECTRONIC CO LTD" at bounding box center [491, 318] width 139 height 49
click at [510, 372] on div "864573 13 AMS-RP-7 YA HORNG (DONGGUAN) ELECTRONIC CO LTD ROOM [STREET_ADDRESS][…" at bounding box center [673, 451] width 1060 height 314
click at [595, 316] on div "ROOM [STREET_ADDRESS][PERSON_NAME]" at bounding box center [630, 310] width 139 height 32
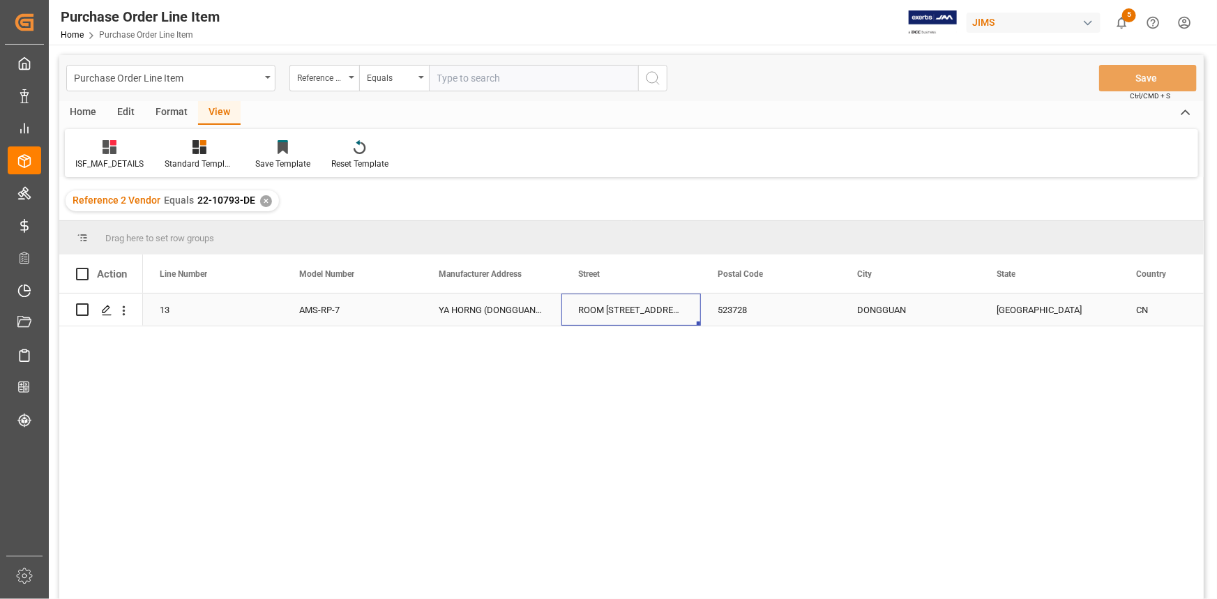
click at [449, 312] on div "YA HORNG (DONGGUAN) ELECTRONIC CO LTD" at bounding box center [491, 310] width 139 height 32
drag, startPoint x: 439, startPoint y: 317, endPoint x: 549, endPoint y: 330, distance: 110.2
click at [549, 330] on input "YA HORNG (DONGGUAN) ELECTRONIC CO LTD" at bounding box center [491, 318] width 117 height 26
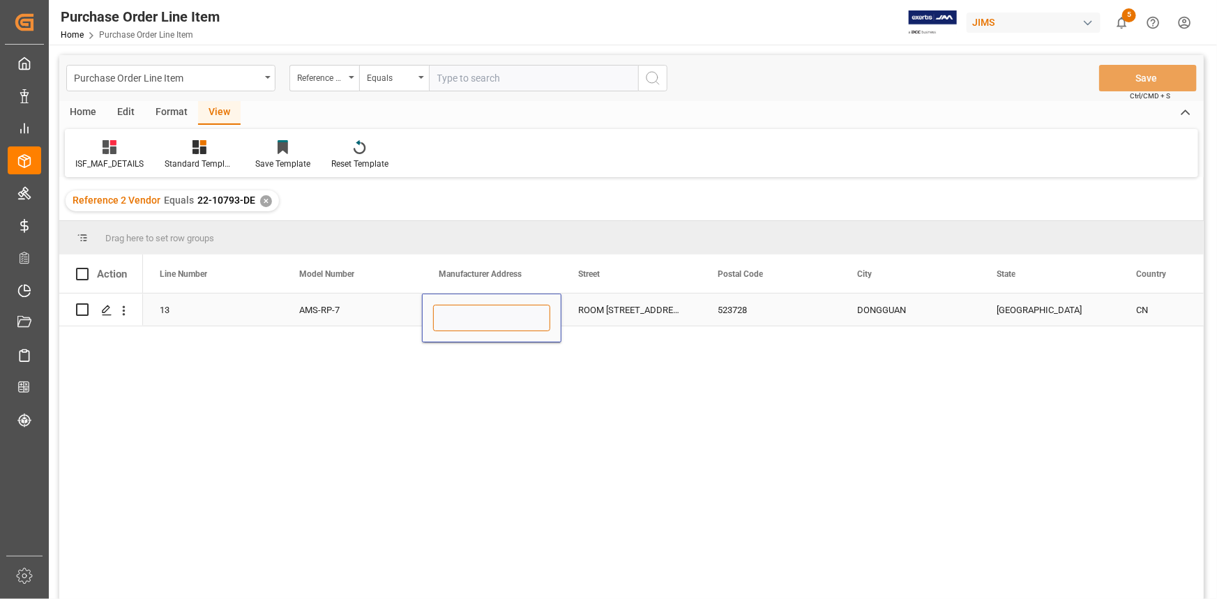
scroll to position [0, 0]
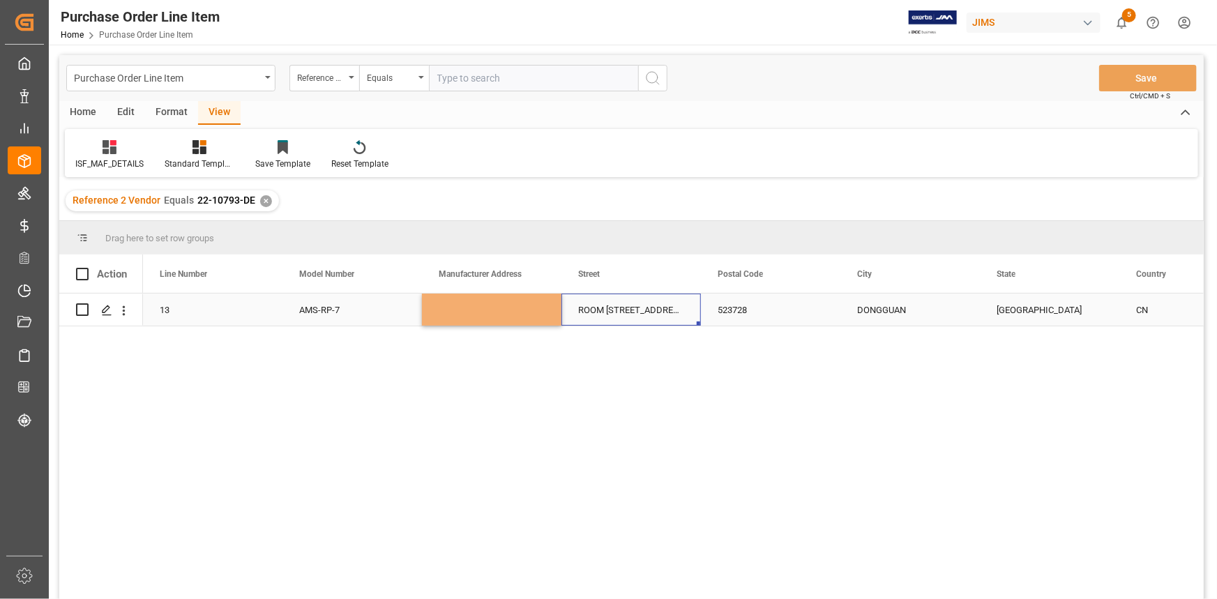
click at [579, 317] on div "ROOM [STREET_ADDRESS][PERSON_NAME]" at bounding box center [630, 310] width 139 height 32
click at [579, 316] on div "ROOM [STREET_ADDRESS][PERSON_NAME]" at bounding box center [630, 310] width 139 height 32
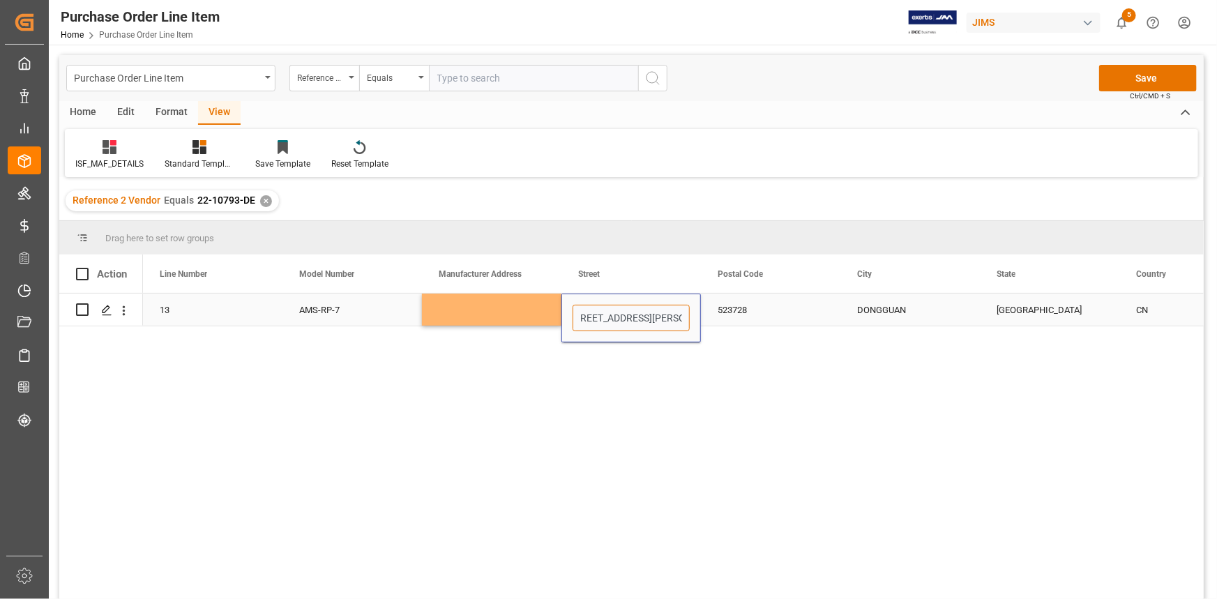
scroll to position [0, 153]
drag, startPoint x: 579, startPoint y: 316, endPoint x: 678, endPoint y: 318, distance: 99.7
click at [679, 317] on input "ROOM [STREET_ADDRESS][PERSON_NAME]" at bounding box center [630, 318] width 117 height 26
type input "N"
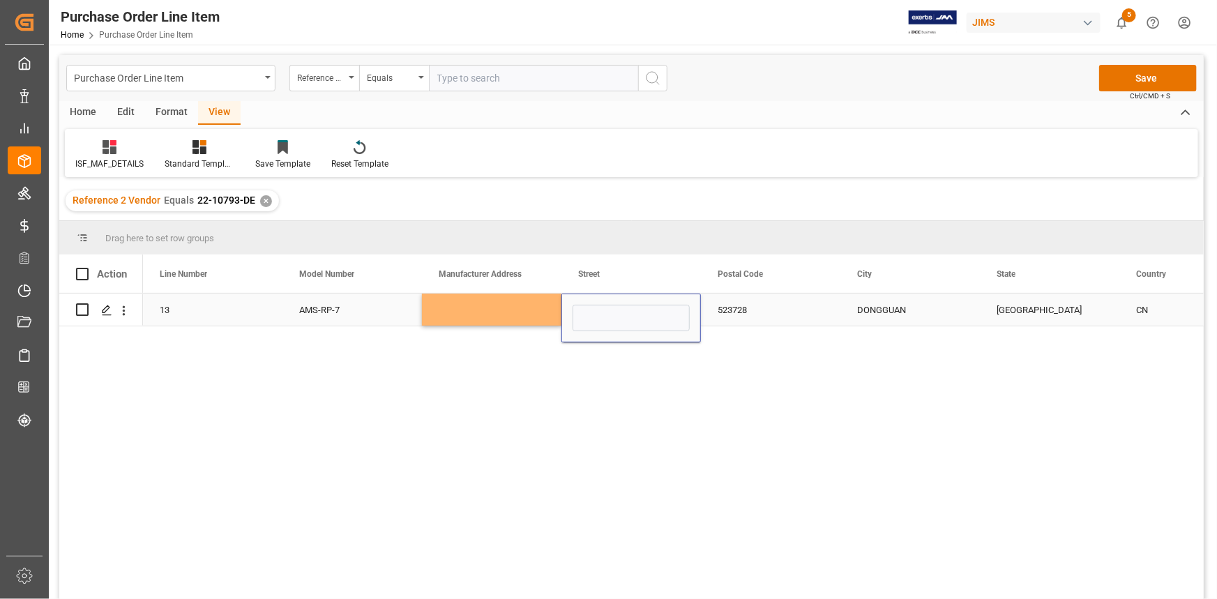
click at [731, 307] on div "523728" at bounding box center [770, 310] width 139 height 32
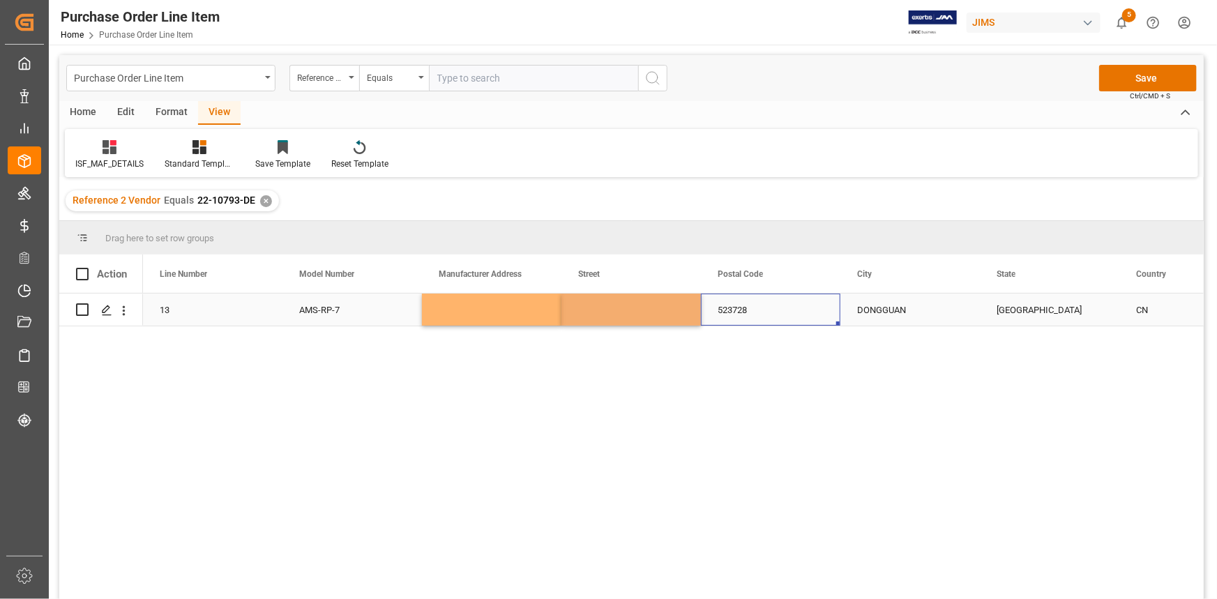
click at [731, 307] on div "523728" at bounding box center [770, 310] width 139 height 32
drag, startPoint x: 718, startPoint y: 317, endPoint x: 775, endPoint y: 321, distance: 56.6
click at [775, 320] on input "523728" at bounding box center [770, 318] width 117 height 26
click at [872, 310] on div "DONGGUAN" at bounding box center [909, 310] width 139 height 32
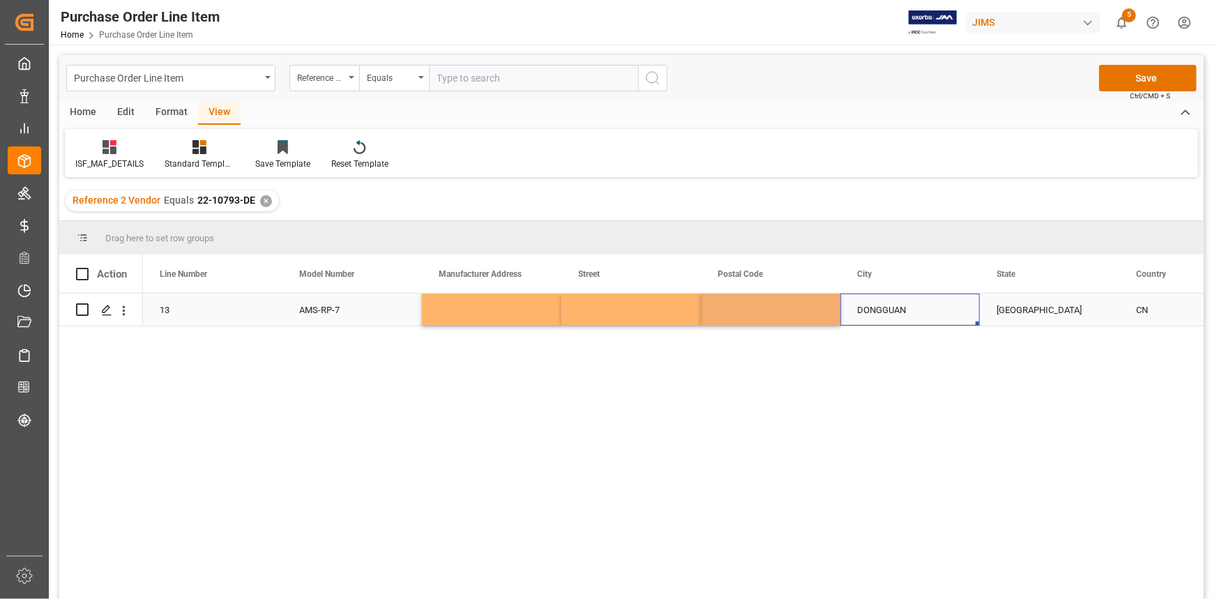
click at [872, 310] on div "DONGGUAN" at bounding box center [909, 310] width 139 height 32
drag, startPoint x: 860, startPoint y: 313, endPoint x: 927, endPoint y: 316, distance: 67.7
click at [927, 316] on input "DONGGUAN" at bounding box center [909, 318] width 117 height 26
click at [955, 371] on div "864573 13 AMS-RP-7 [GEOGRAPHIC_DATA] CN" at bounding box center [673, 451] width 1060 height 314
click at [998, 312] on div "[GEOGRAPHIC_DATA]" at bounding box center [1049, 310] width 139 height 32
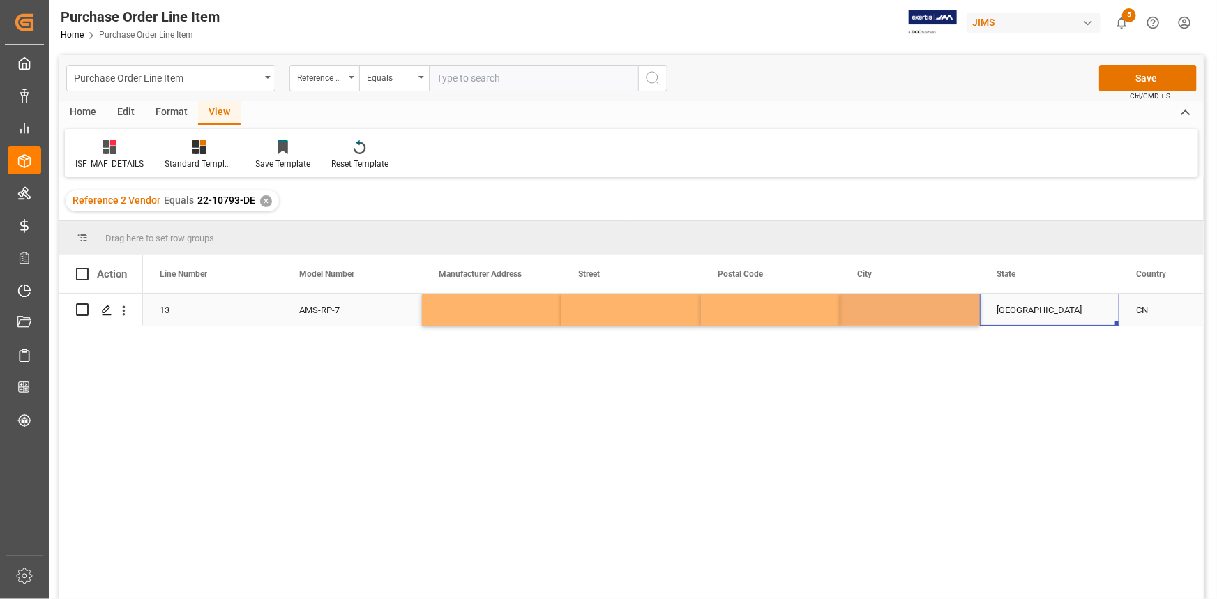
click at [998, 312] on div "[GEOGRAPHIC_DATA]" at bounding box center [1049, 310] width 139 height 32
drag, startPoint x: 997, startPoint y: 315, endPoint x: 1074, endPoint y: 317, distance: 76.7
click at [1074, 317] on input "[GEOGRAPHIC_DATA]" at bounding box center [1049, 318] width 117 height 26
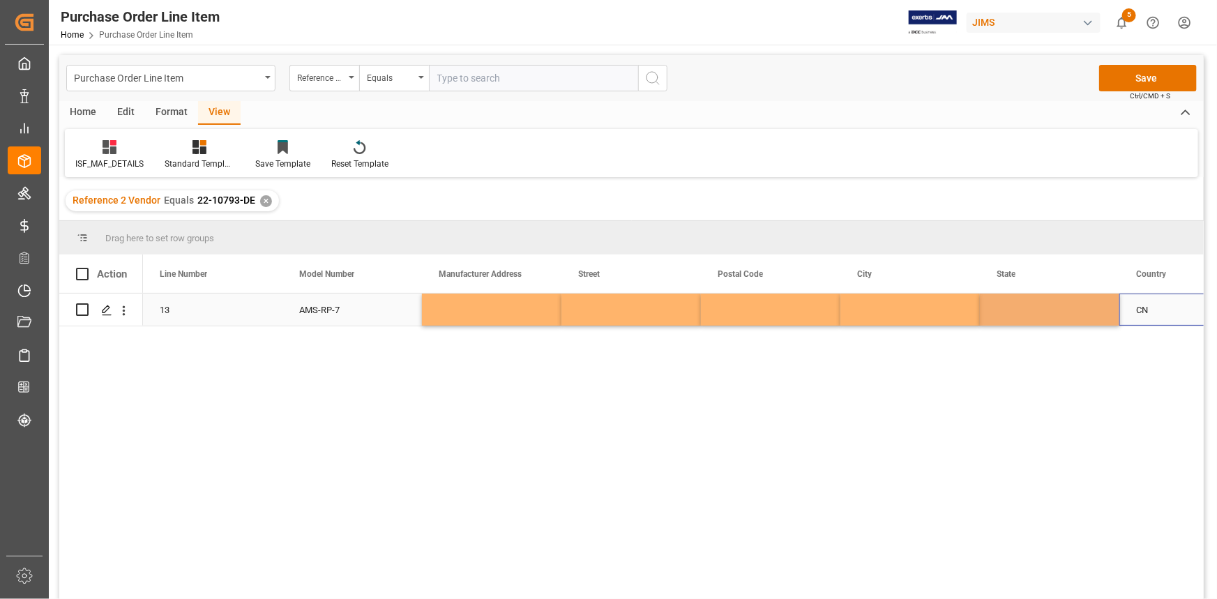
click at [1131, 308] on div "CN" at bounding box center [1188, 310] width 139 height 32
drag, startPoint x: 1158, startPoint y: 313, endPoint x: 1124, endPoint y: 319, distance: 34.6
click at [1124, 319] on div "CN" at bounding box center [1188, 318] width 139 height 49
click at [934, 393] on div "864573 13 AMS-RP-7" at bounding box center [673, 451] width 1060 height 314
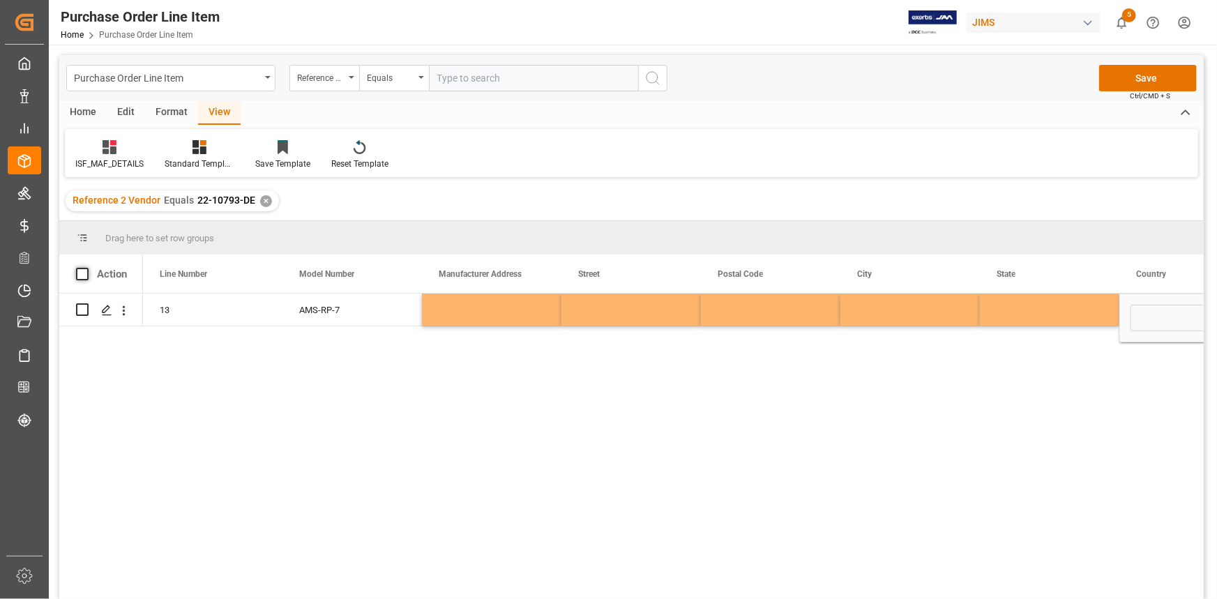
click at [86, 272] on span at bounding box center [82, 274] width 13 height 13
click at [86, 268] on input "checkbox" at bounding box center [86, 268] width 0 height 0
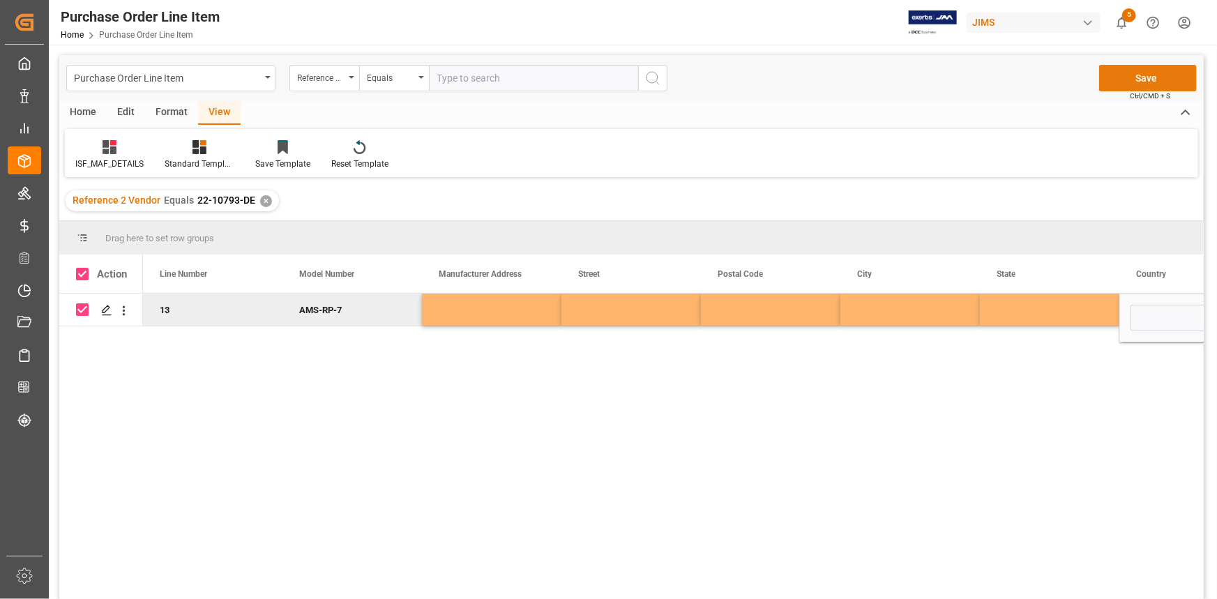
click at [1145, 69] on button "Save" at bounding box center [1148, 78] width 98 height 26
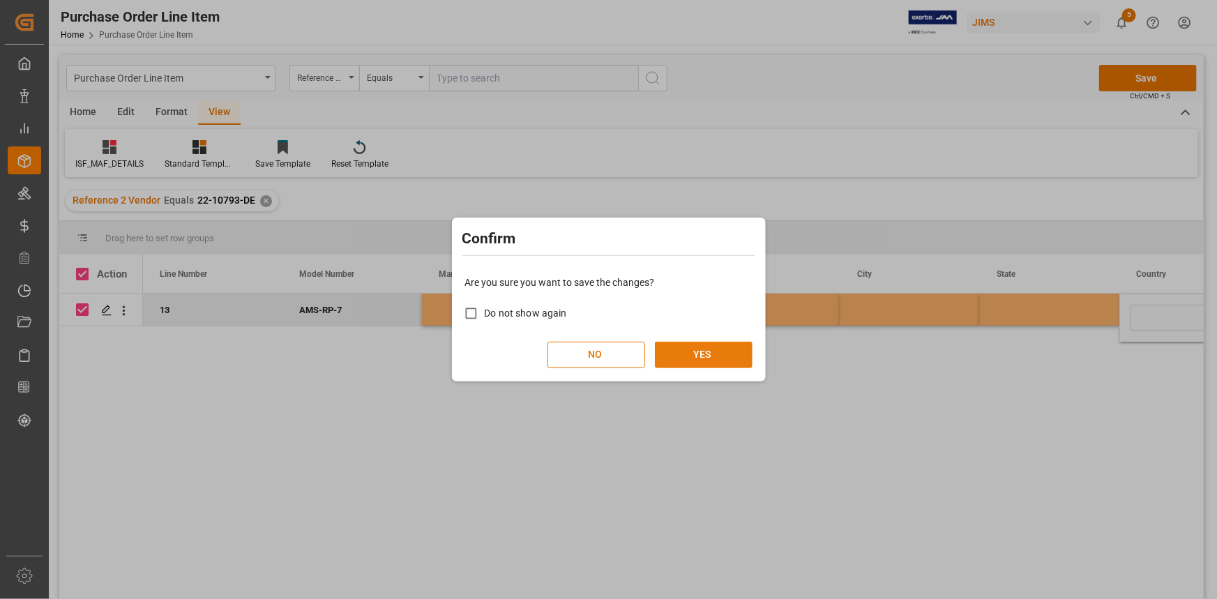
click at [702, 355] on button "YES" at bounding box center [704, 355] width 98 height 26
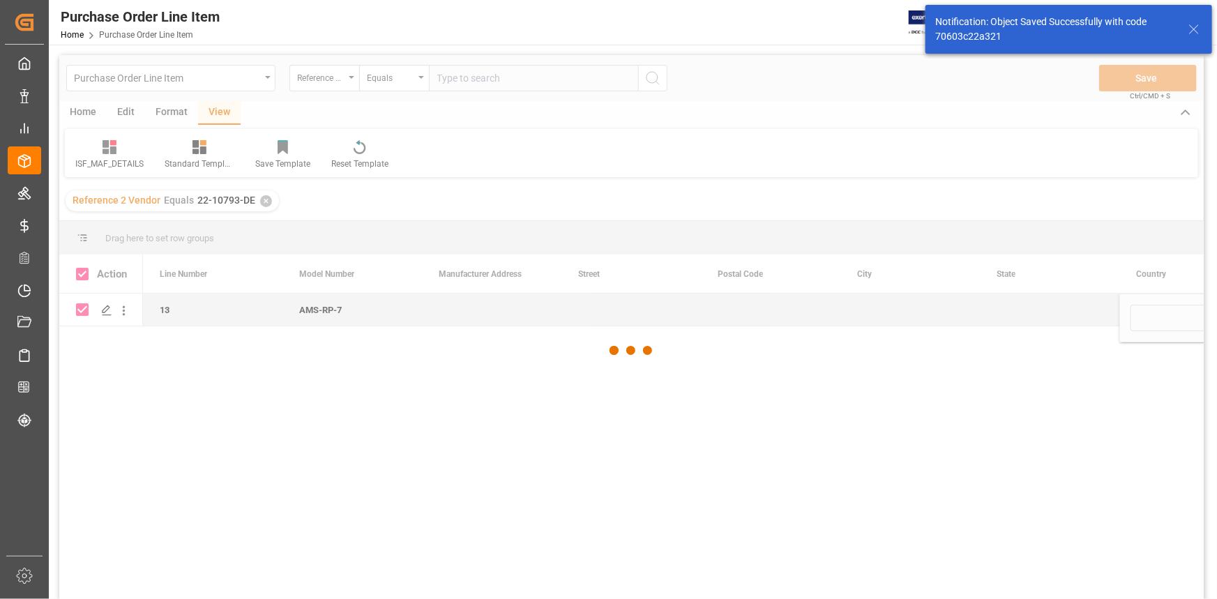
checkbox input "false"
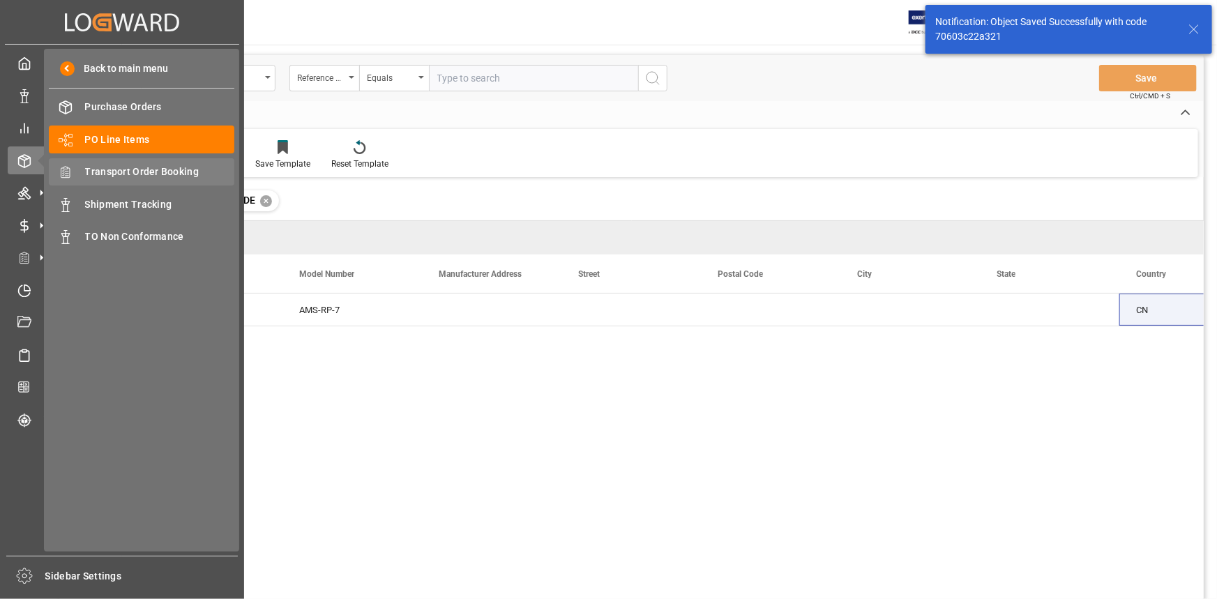
click at [135, 172] on span "Transport Order Booking" at bounding box center [160, 172] width 150 height 15
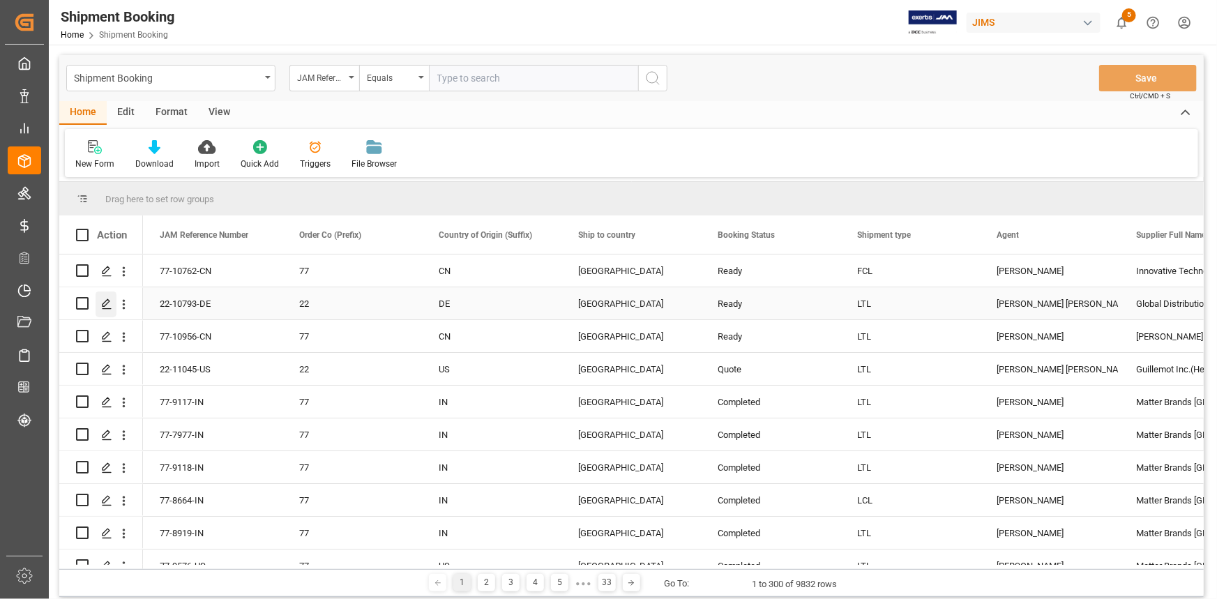
click at [108, 303] on icon "Press SPACE to select this row." at bounding box center [106, 303] width 11 height 11
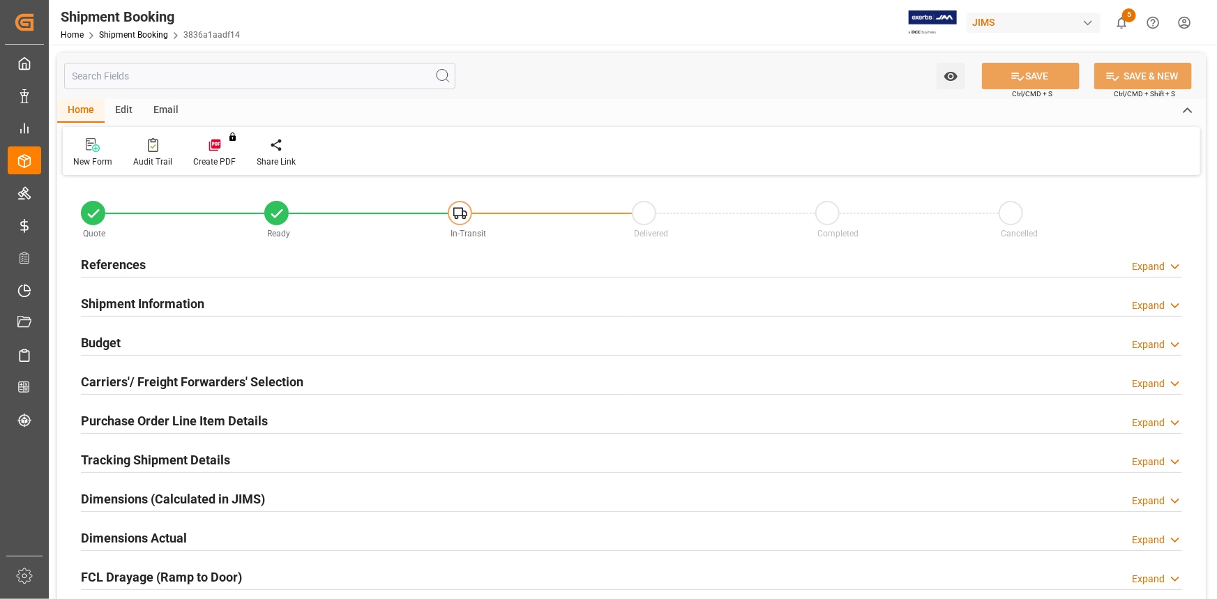
type input "0"
type input "49"
type input "[DATE]"
click at [186, 256] on div "References Expand" at bounding box center [631, 263] width 1101 height 26
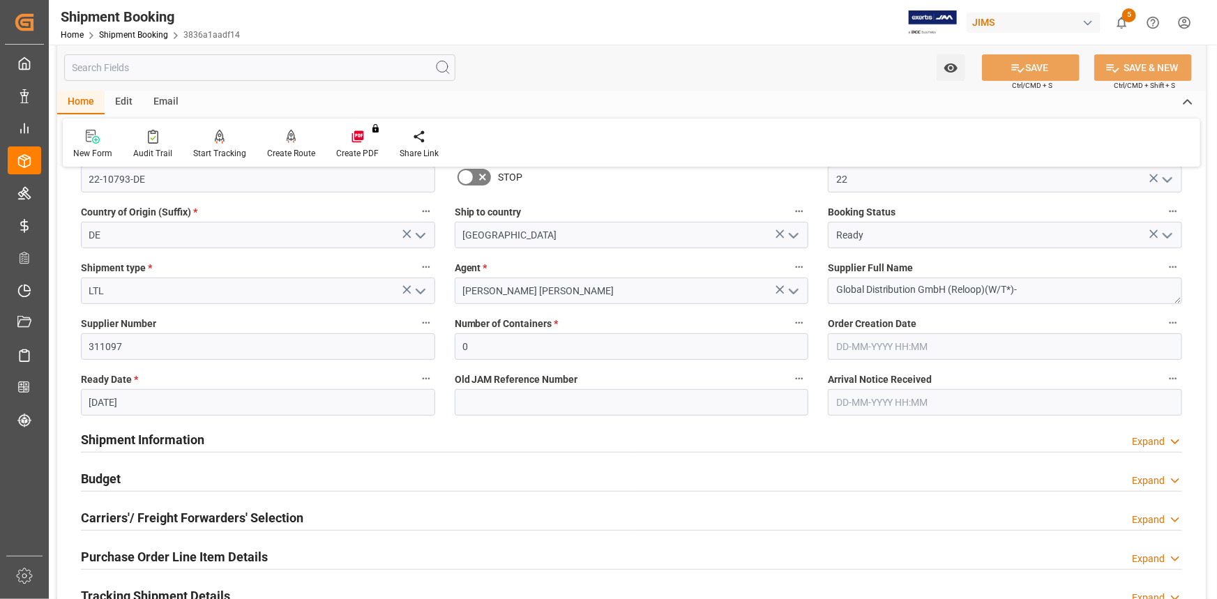
scroll to position [190, 0]
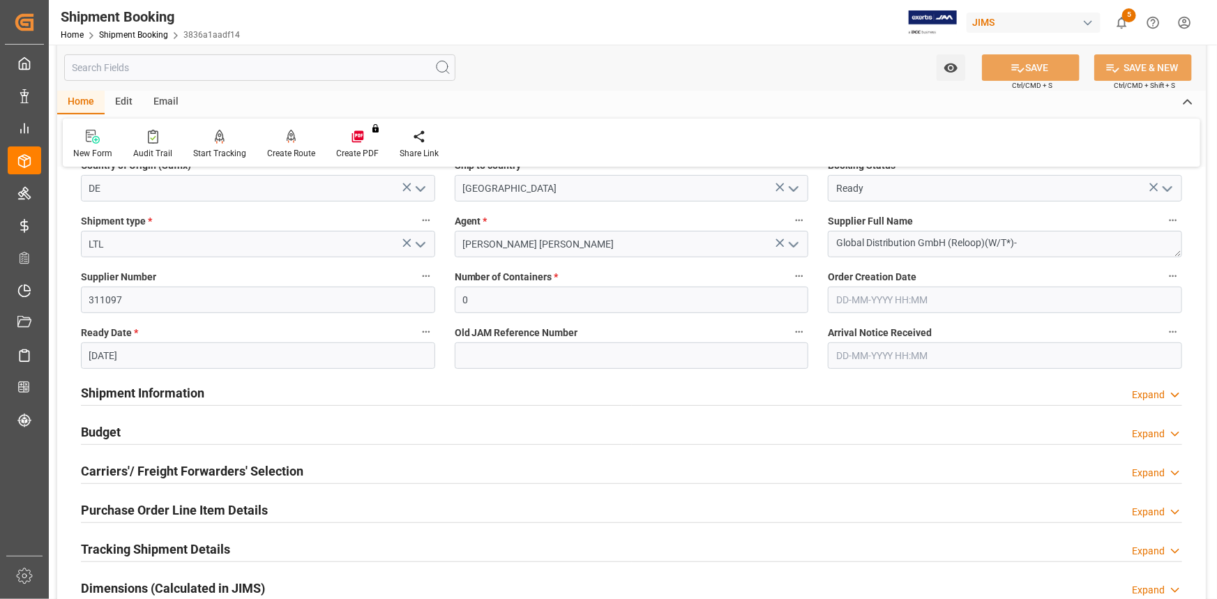
drag, startPoint x: 238, startPoint y: 383, endPoint x: 273, endPoint y: 392, distance: 36.5
click at [237, 383] on div "Shipment Information Expand" at bounding box center [631, 392] width 1101 height 26
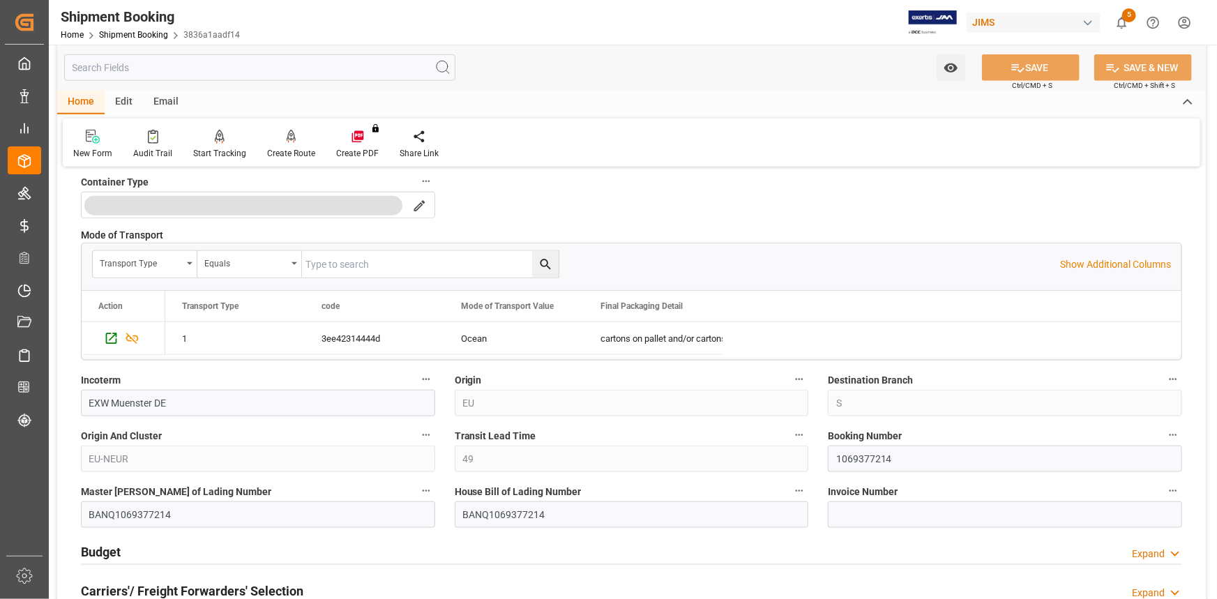
scroll to position [634, 0]
click at [855, 454] on input "1069377214" at bounding box center [1005, 458] width 354 height 26
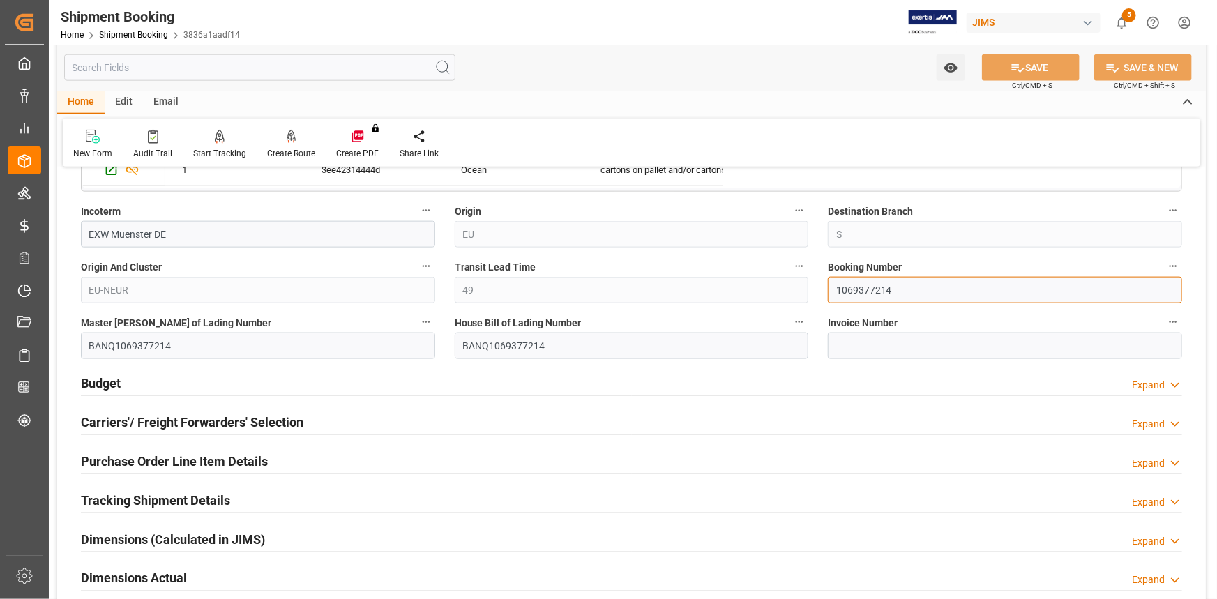
scroll to position [823, 0]
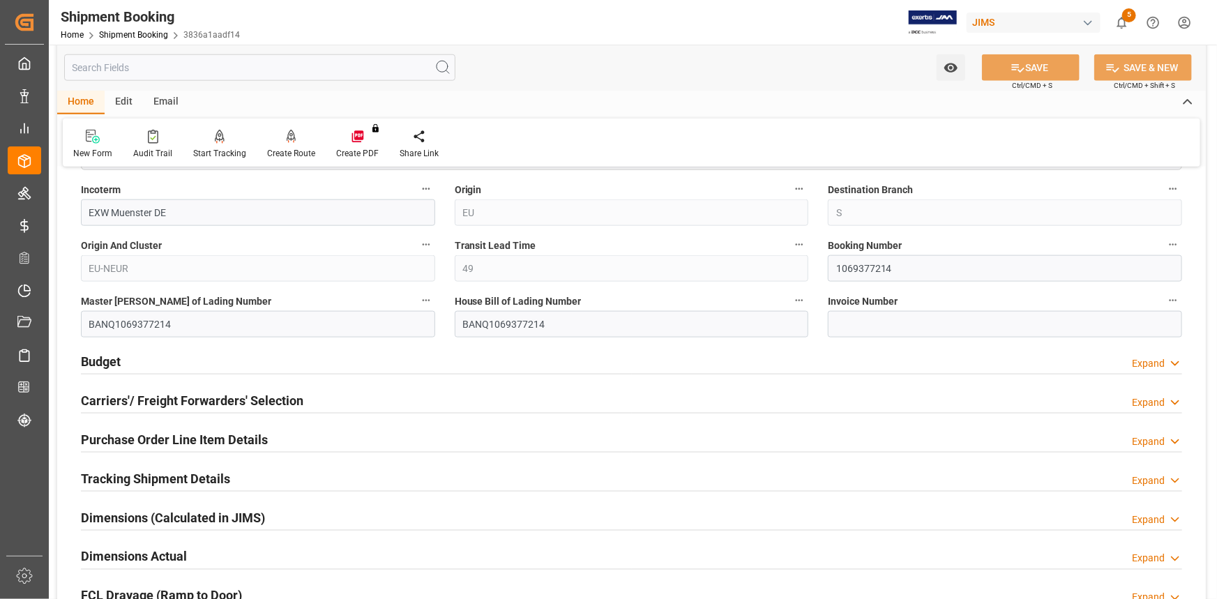
click at [291, 358] on div "Budget Expand" at bounding box center [631, 360] width 1101 height 26
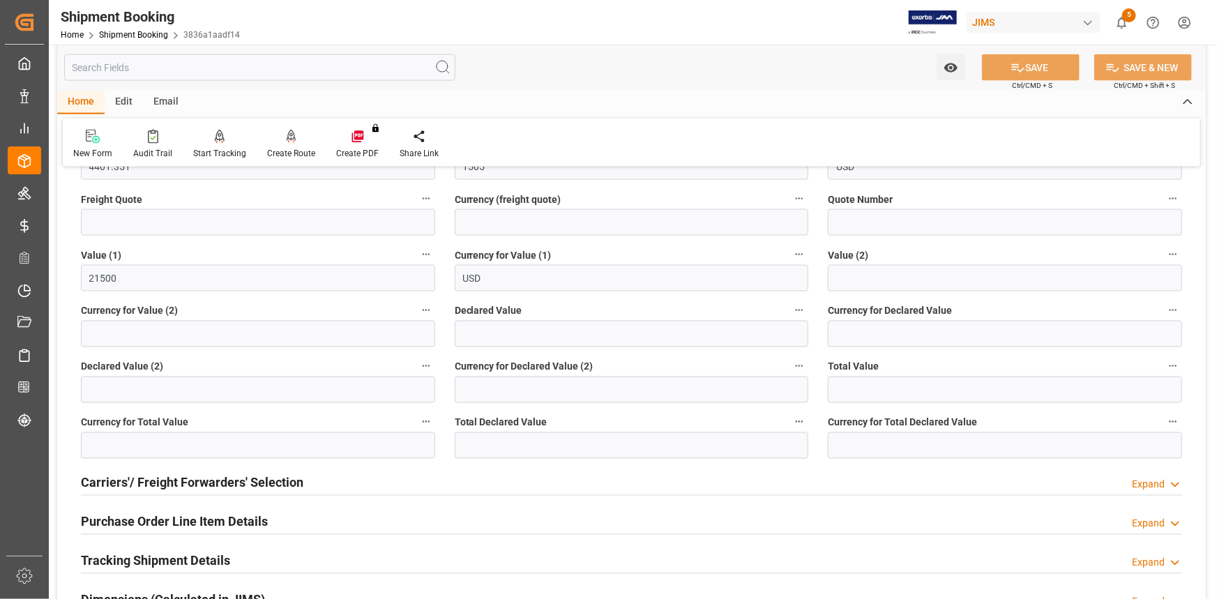
scroll to position [1077, 0]
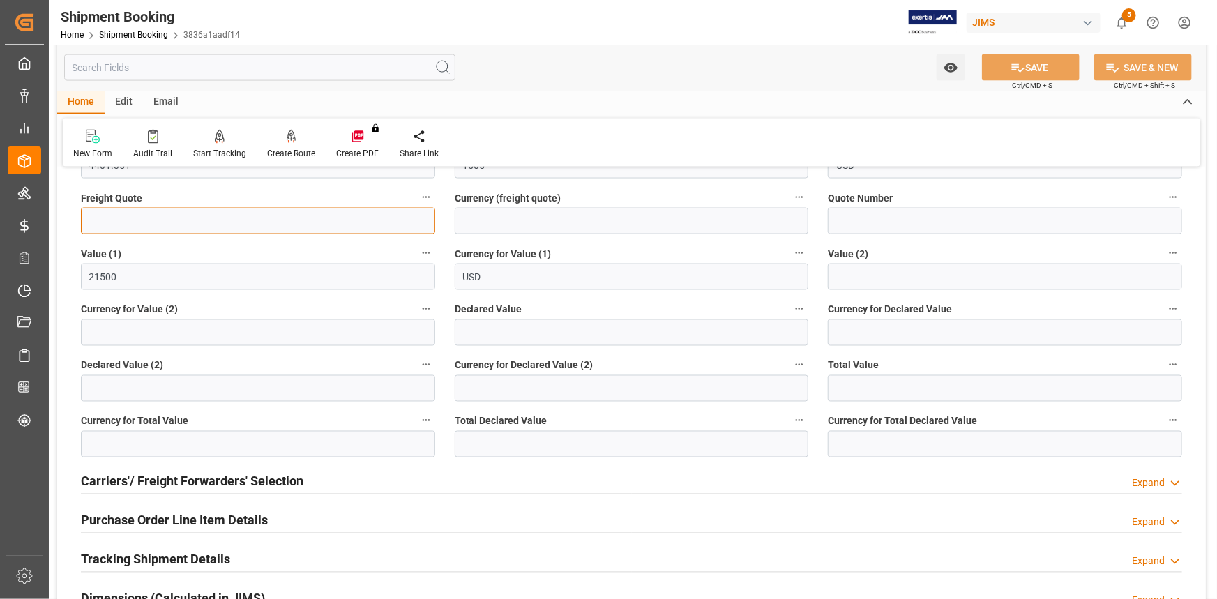
click at [209, 223] on input "text" at bounding box center [258, 221] width 354 height 26
type input "1900"
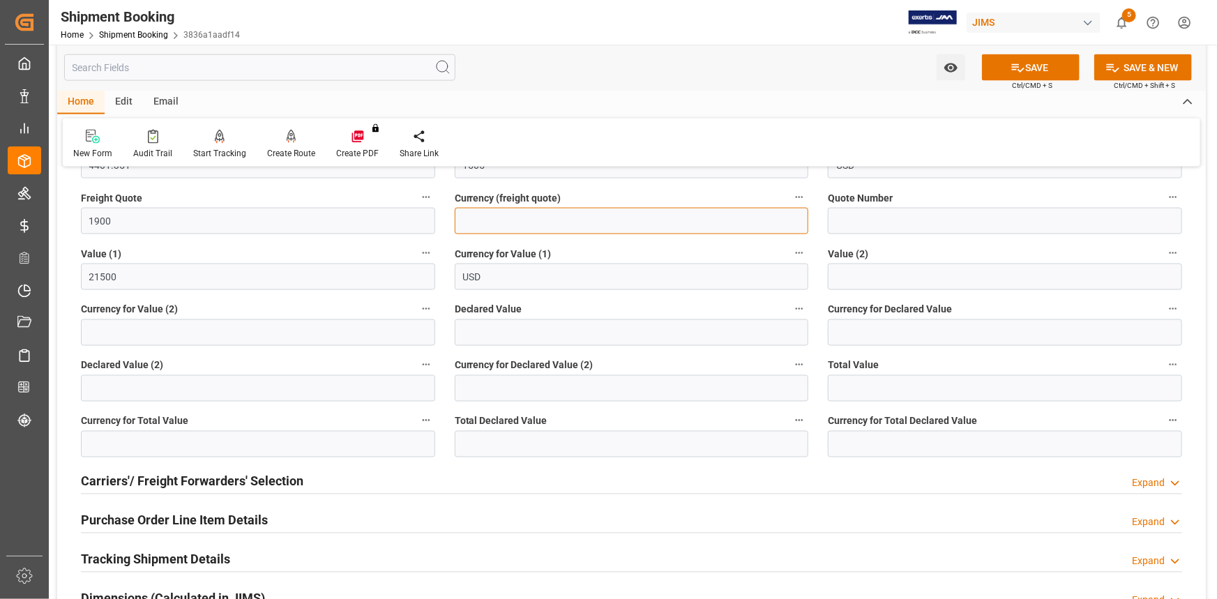
click at [489, 219] on input at bounding box center [632, 221] width 354 height 26
type input "u"
type input "USD"
click at [1019, 61] on icon at bounding box center [1017, 68] width 15 height 15
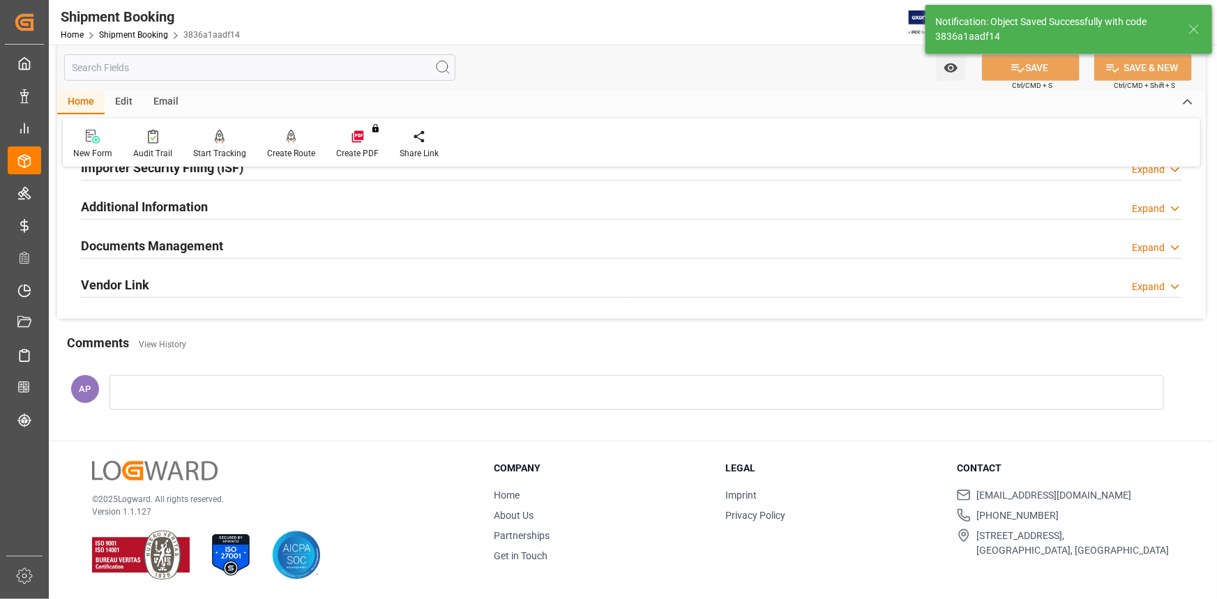
scroll to position [236, 0]
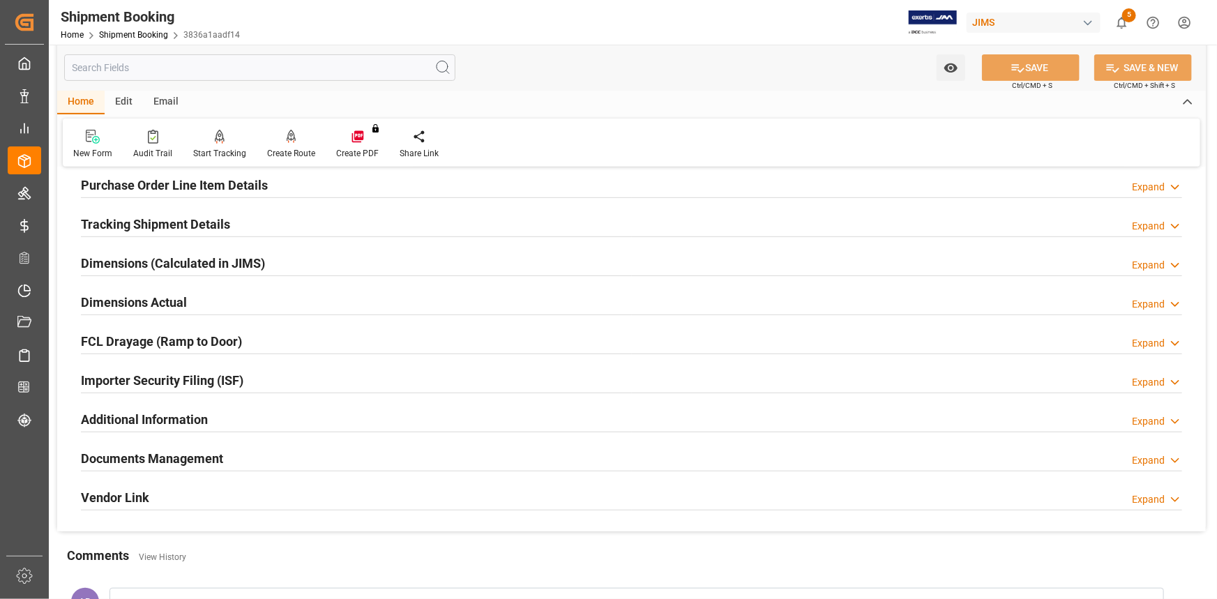
click at [293, 372] on div "Importer Security Filing (ISF) Expand" at bounding box center [631, 379] width 1101 height 26
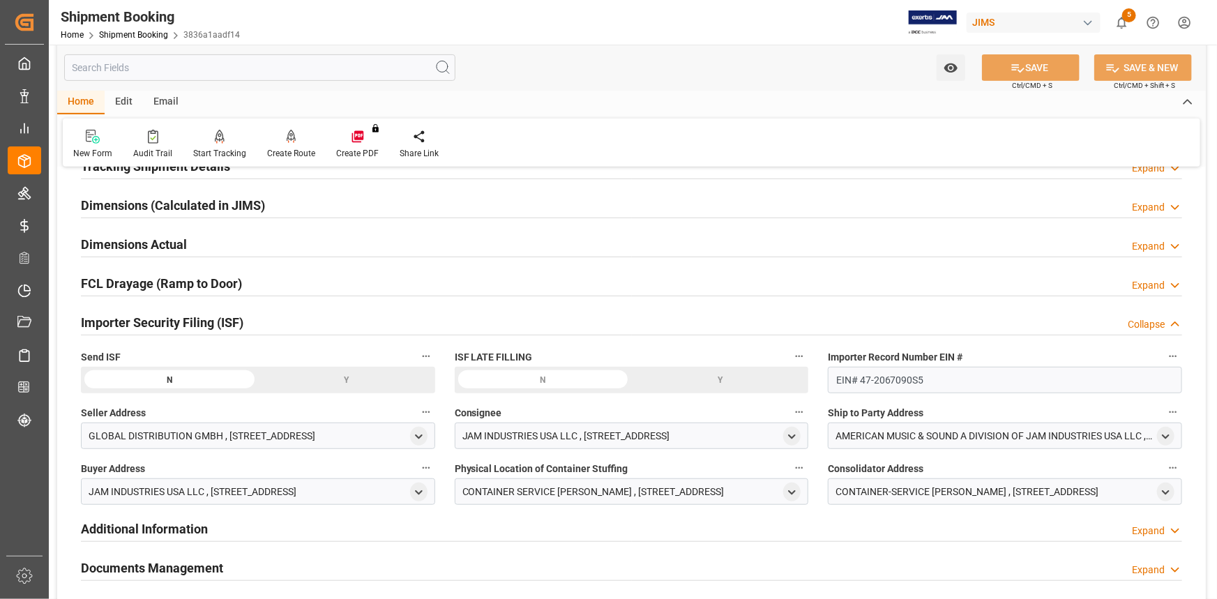
scroll to position [363, 0]
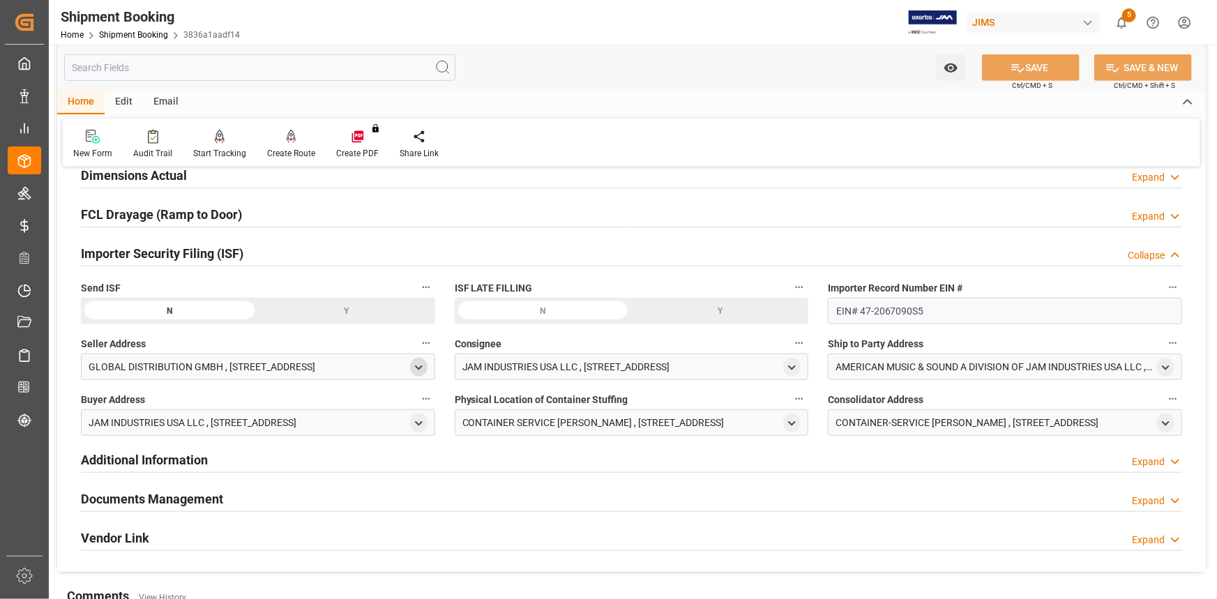
click at [422, 366] on icon "open menu" at bounding box center [419, 368] width 12 height 12
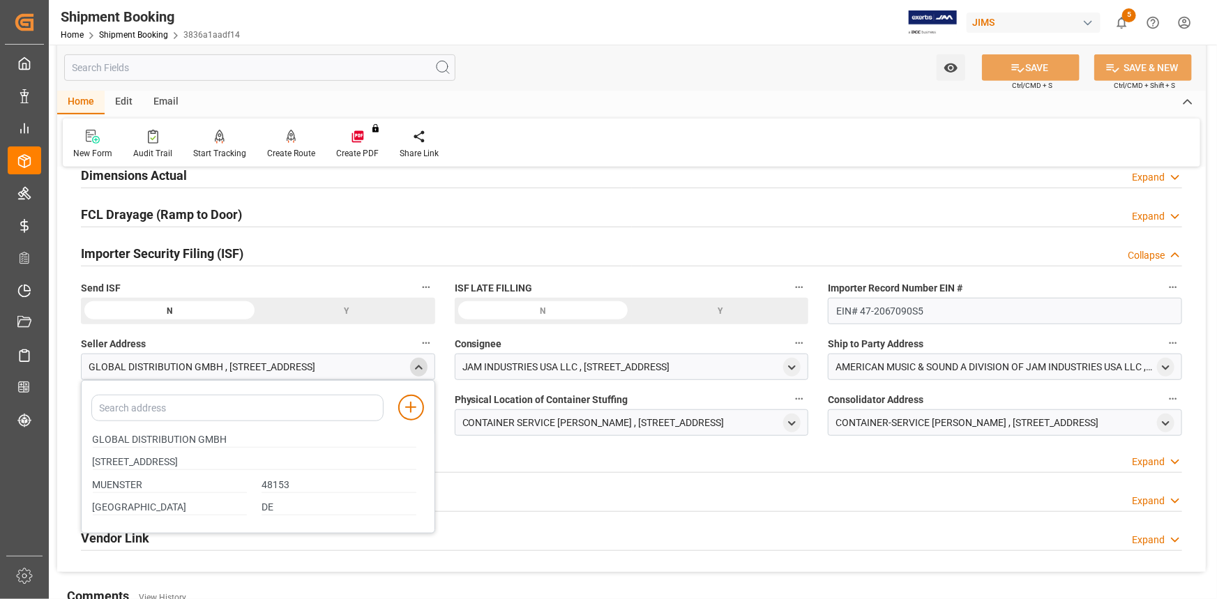
click at [419, 366] on polyline "close menu" at bounding box center [419, 366] width 6 height 3
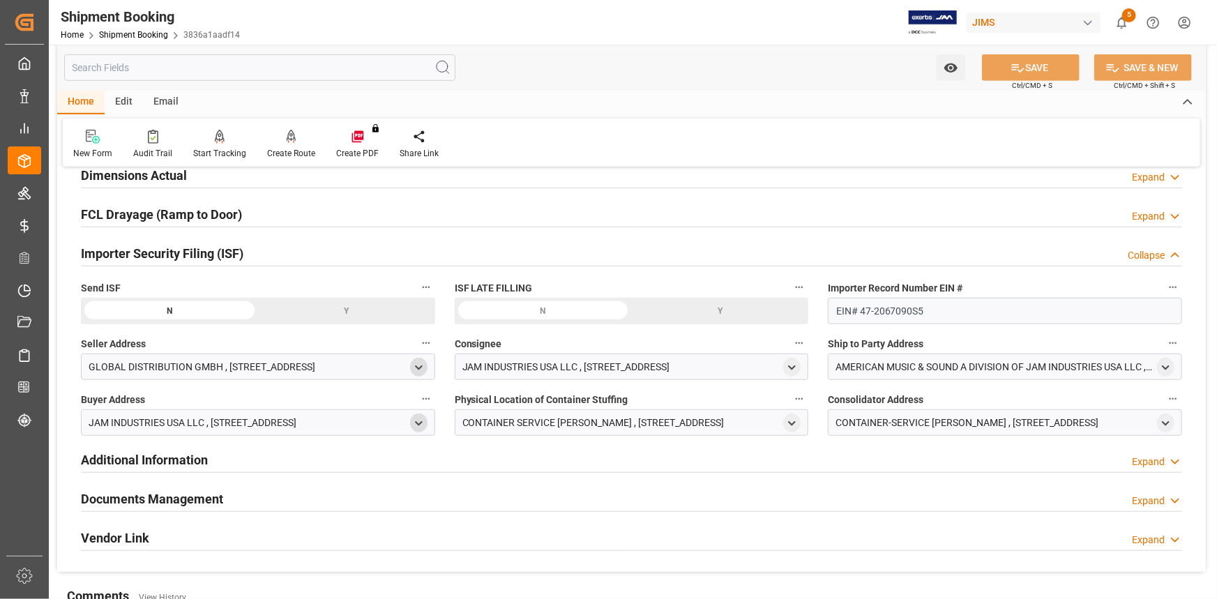
click at [417, 420] on icon "open menu" at bounding box center [419, 424] width 12 height 12
click at [418, 419] on icon "close menu" at bounding box center [419, 424] width 12 height 12
click at [789, 368] on icon "open menu" at bounding box center [792, 368] width 12 height 12
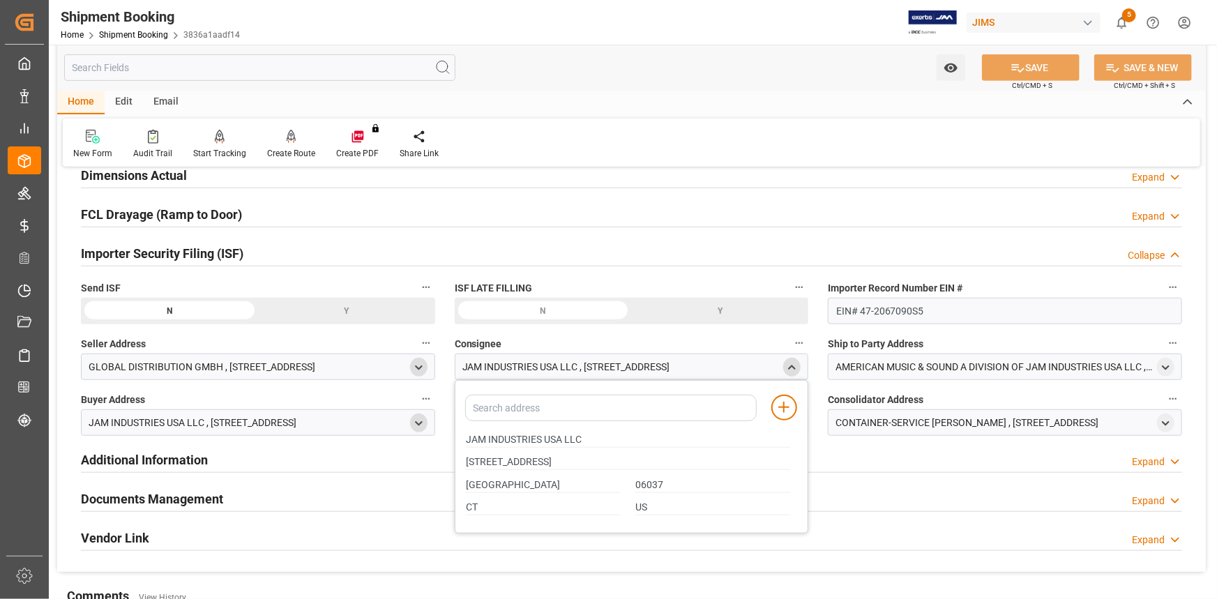
click at [789, 366] on polyline "close menu" at bounding box center [792, 366] width 6 height 3
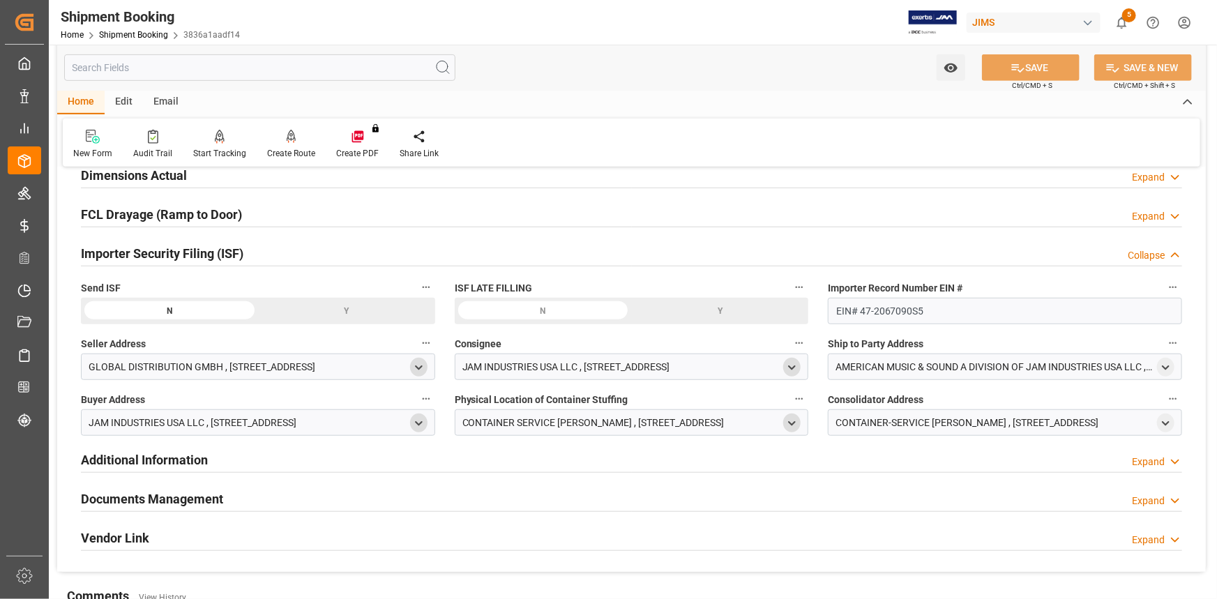
click at [793, 420] on icon "open menu" at bounding box center [792, 424] width 12 height 12
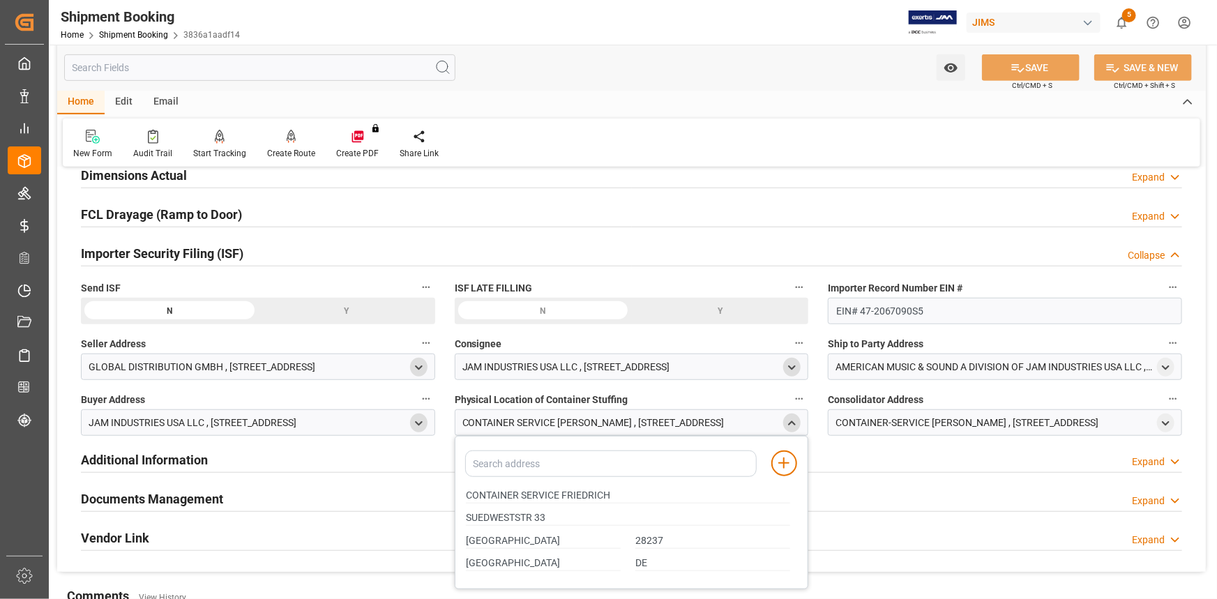
click at [793, 420] on icon "close menu" at bounding box center [792, 424] width 12 height 12
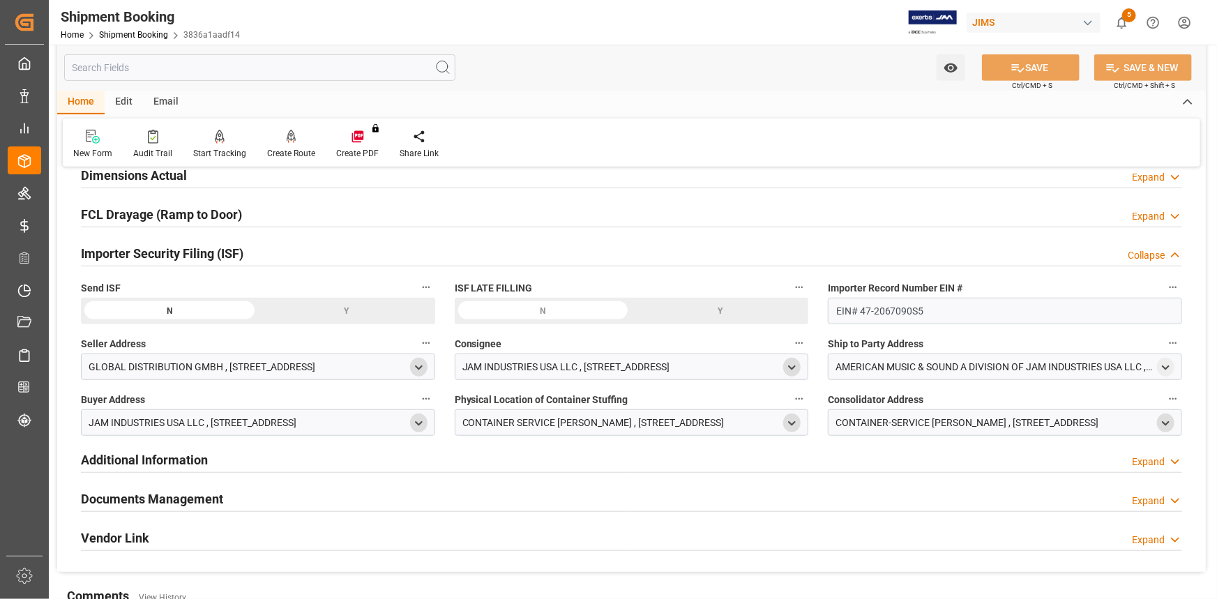
click at [1166, 420] on icon "open menu" at bounding box center [1165, 424] width 12 height 12
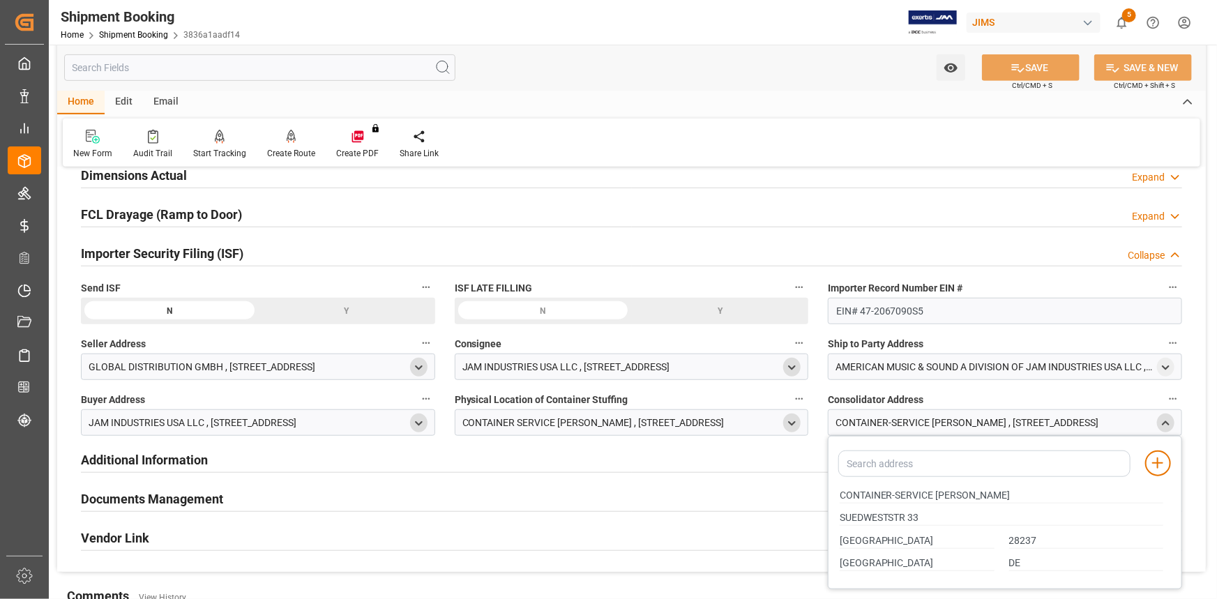
click at [1164, 421] on polyline "close menu" at bounding box center [1165, 422] width 6 height 3
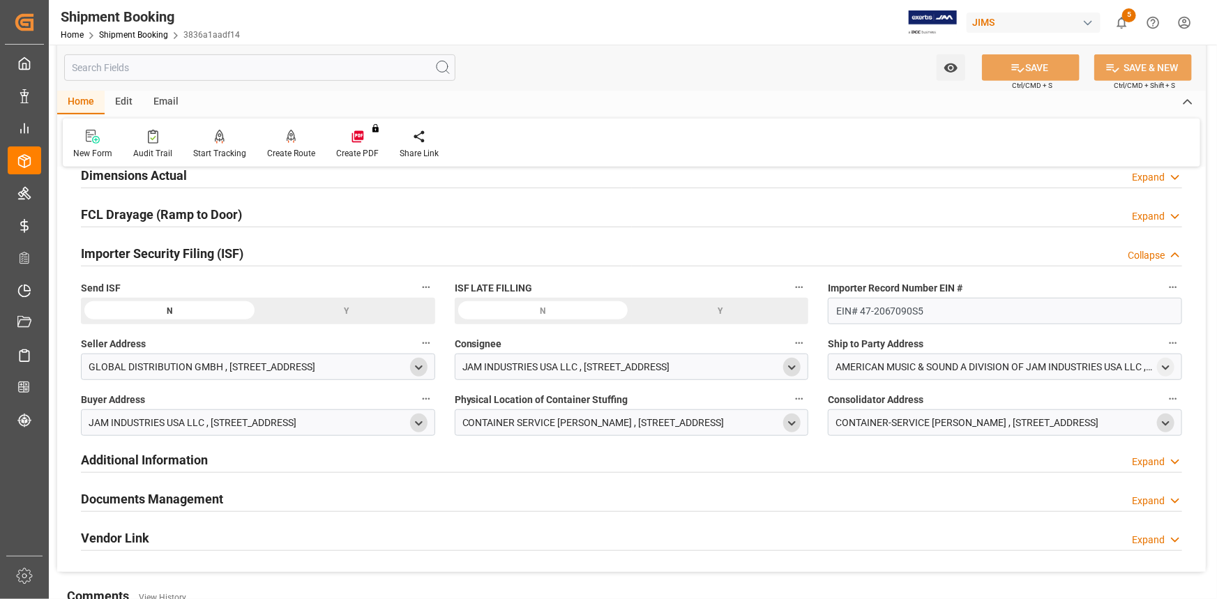
click at [422, 364] on icon "open menu" at bounding box center [419, 368] width 12 height 12
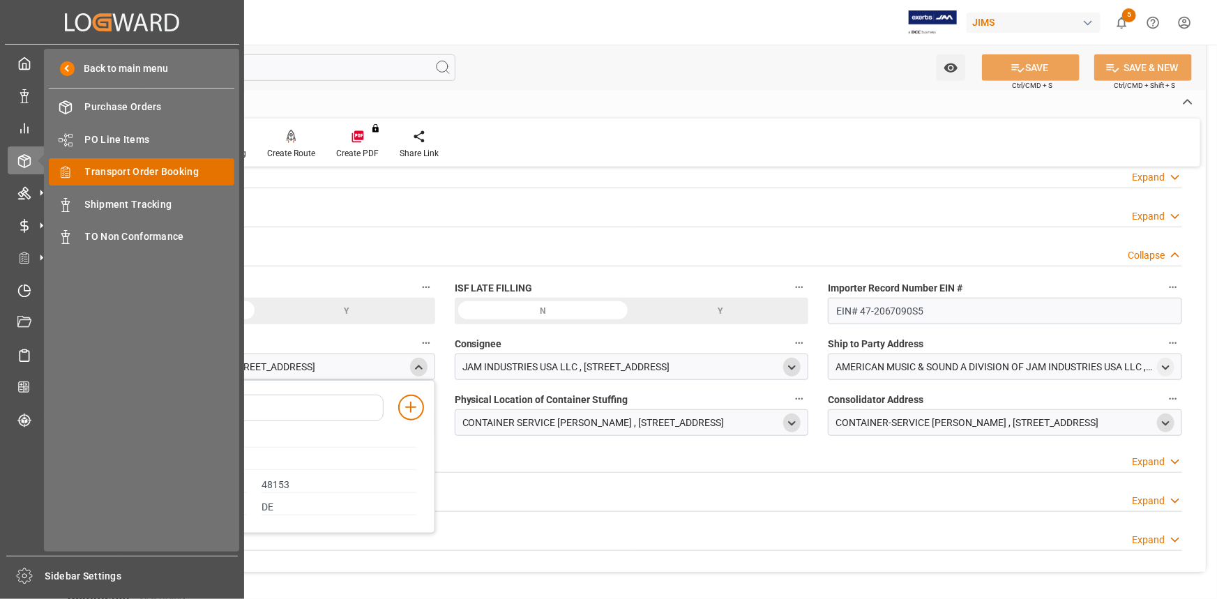
click at [112, 172] on span "Transport Order Booking" at bounding box center [160, 172] width 150 height 15
